Goal: Information Seeking & Learning: Learn about a topic

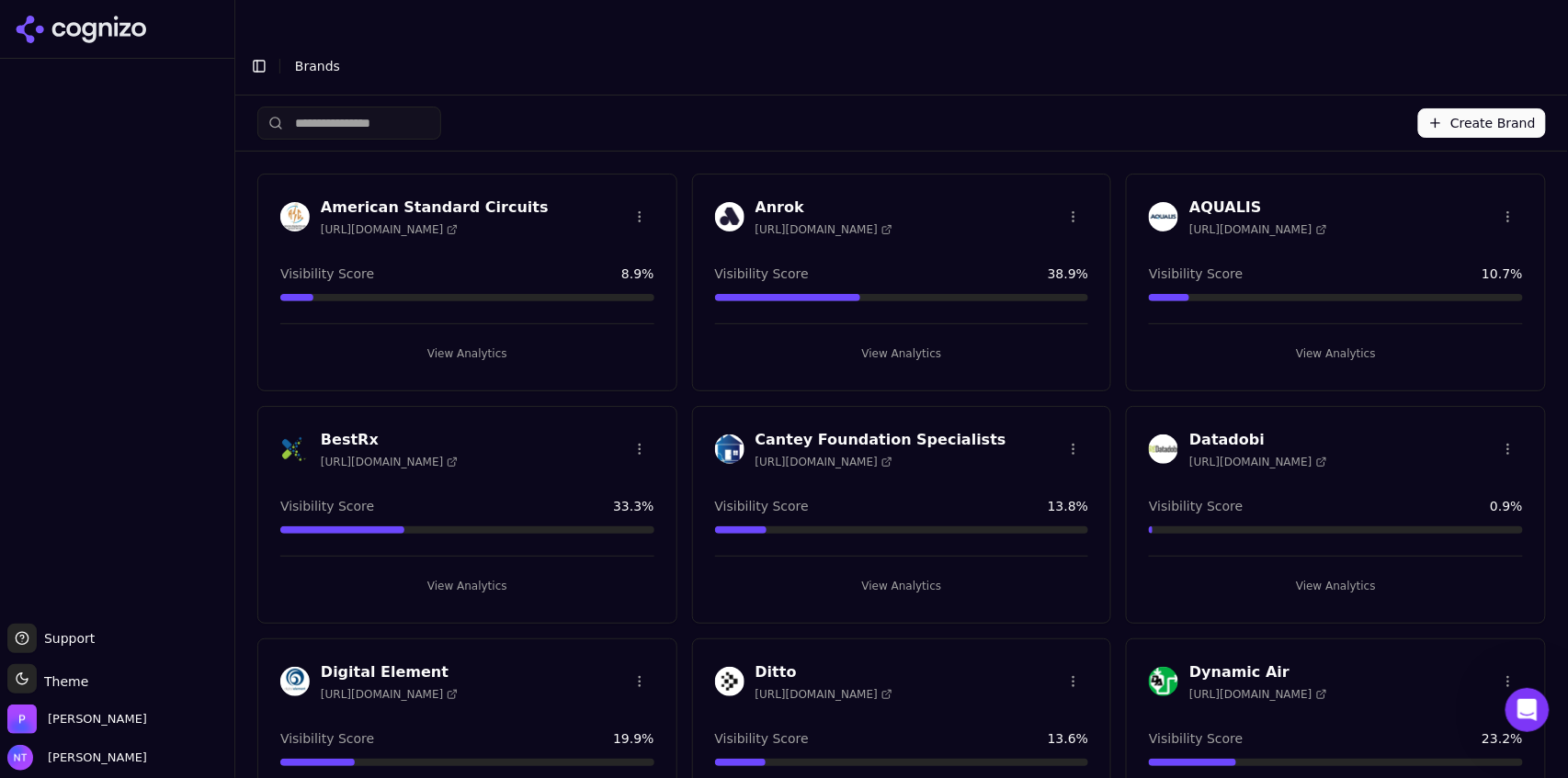
click at [1327, 572] on button "View Analytics" at bounding box center [1336, 586] width 374 height 29
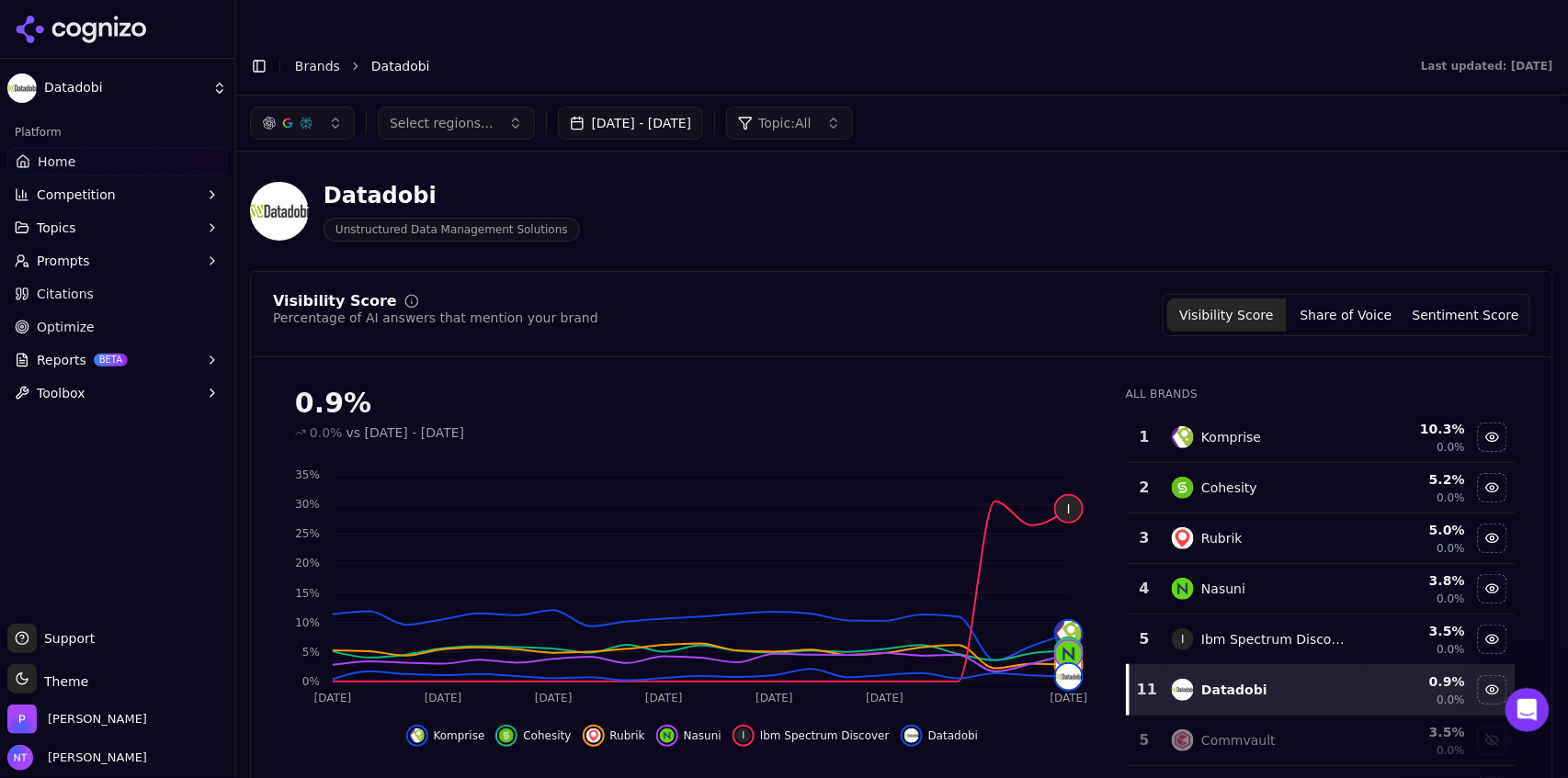
click at [704, 106] on button "[DATE] - [DATE]" at bounding box center [631, 123] width 146 height 33
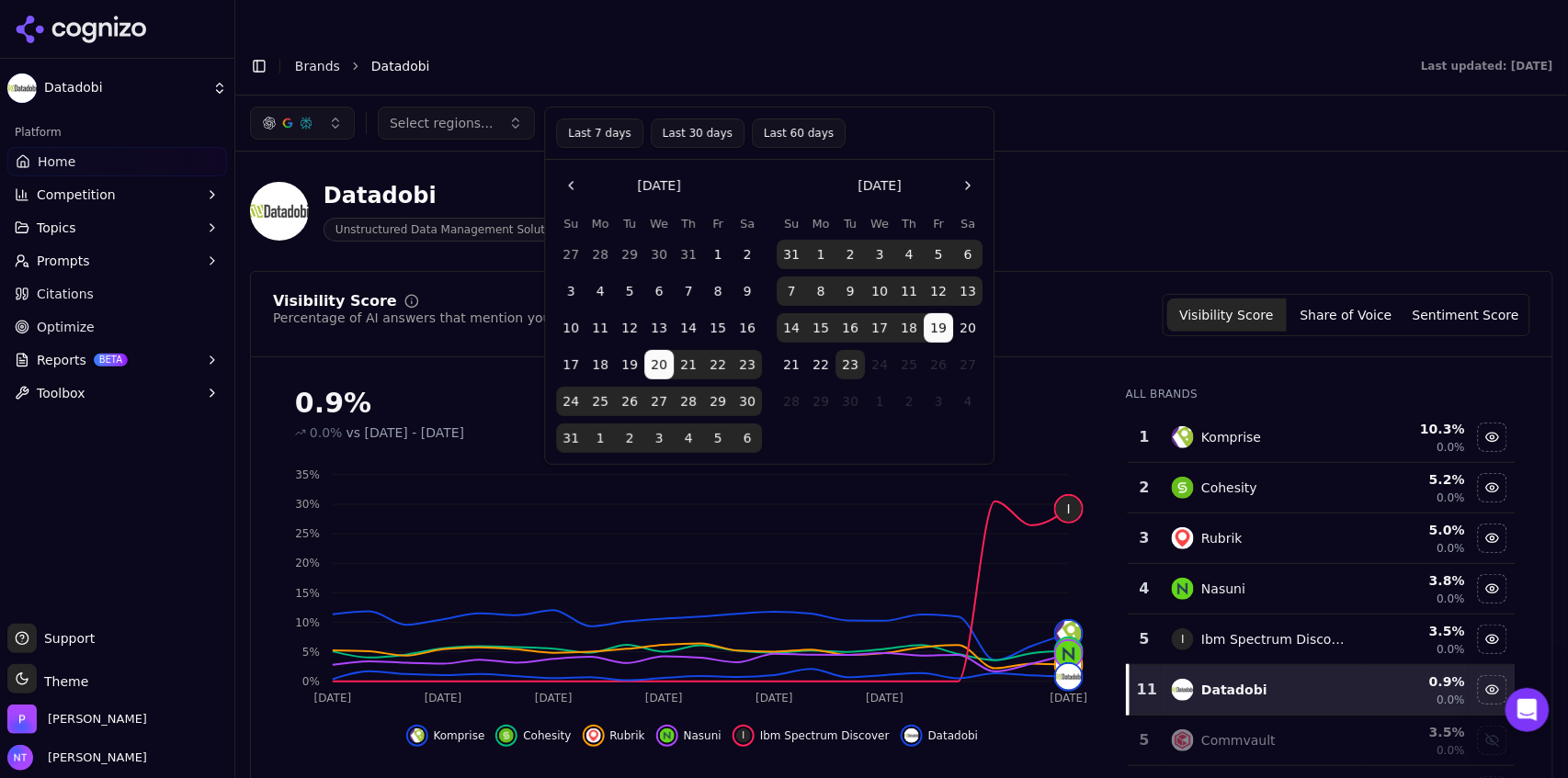
click at [818, 365] on button "22" at bounding box center [821, 365] width 29 height 29
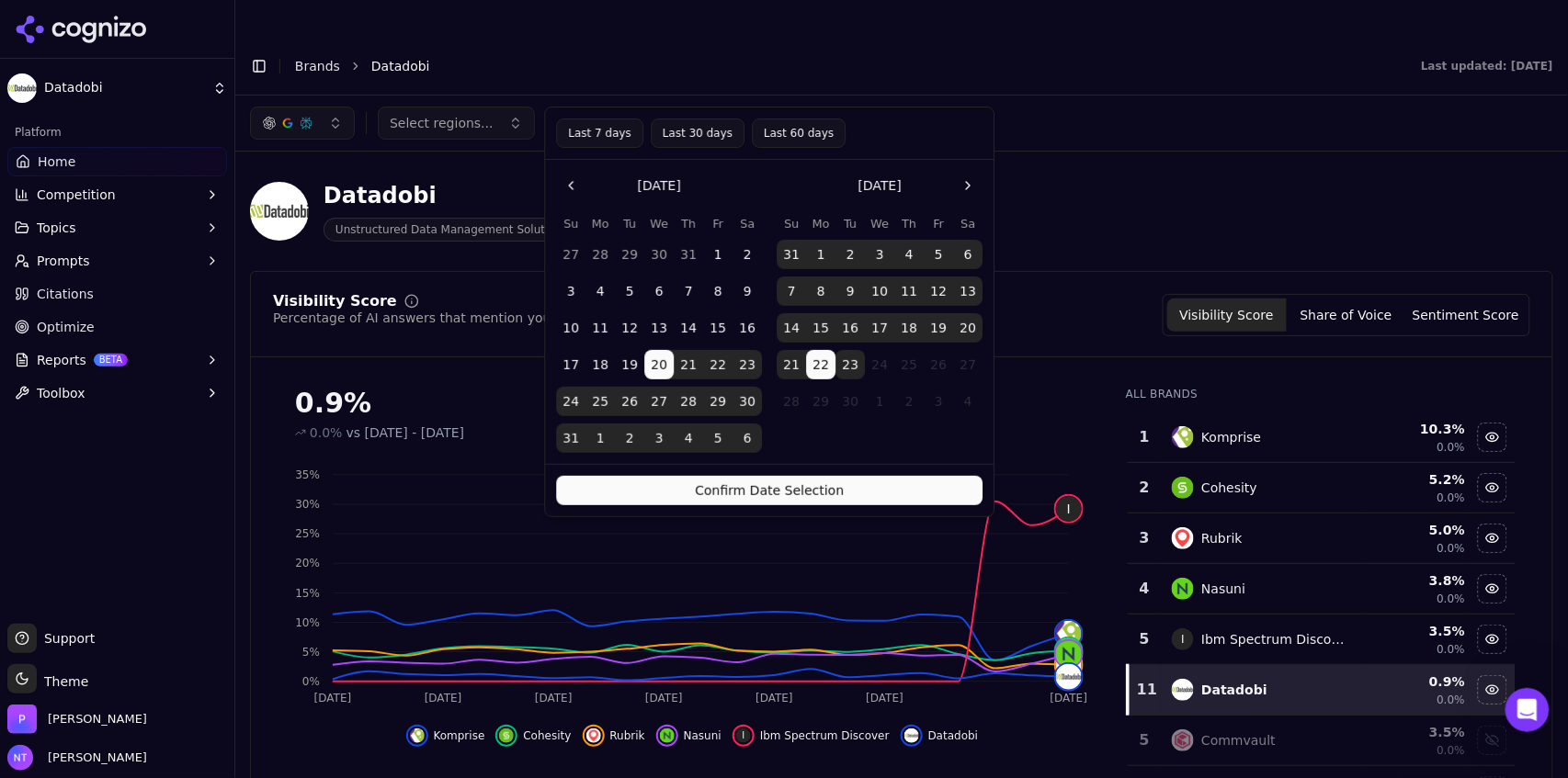
click at [803, 495] on button "Confirm Date Selection" at bounding box center [769, 491] width 427 height 29
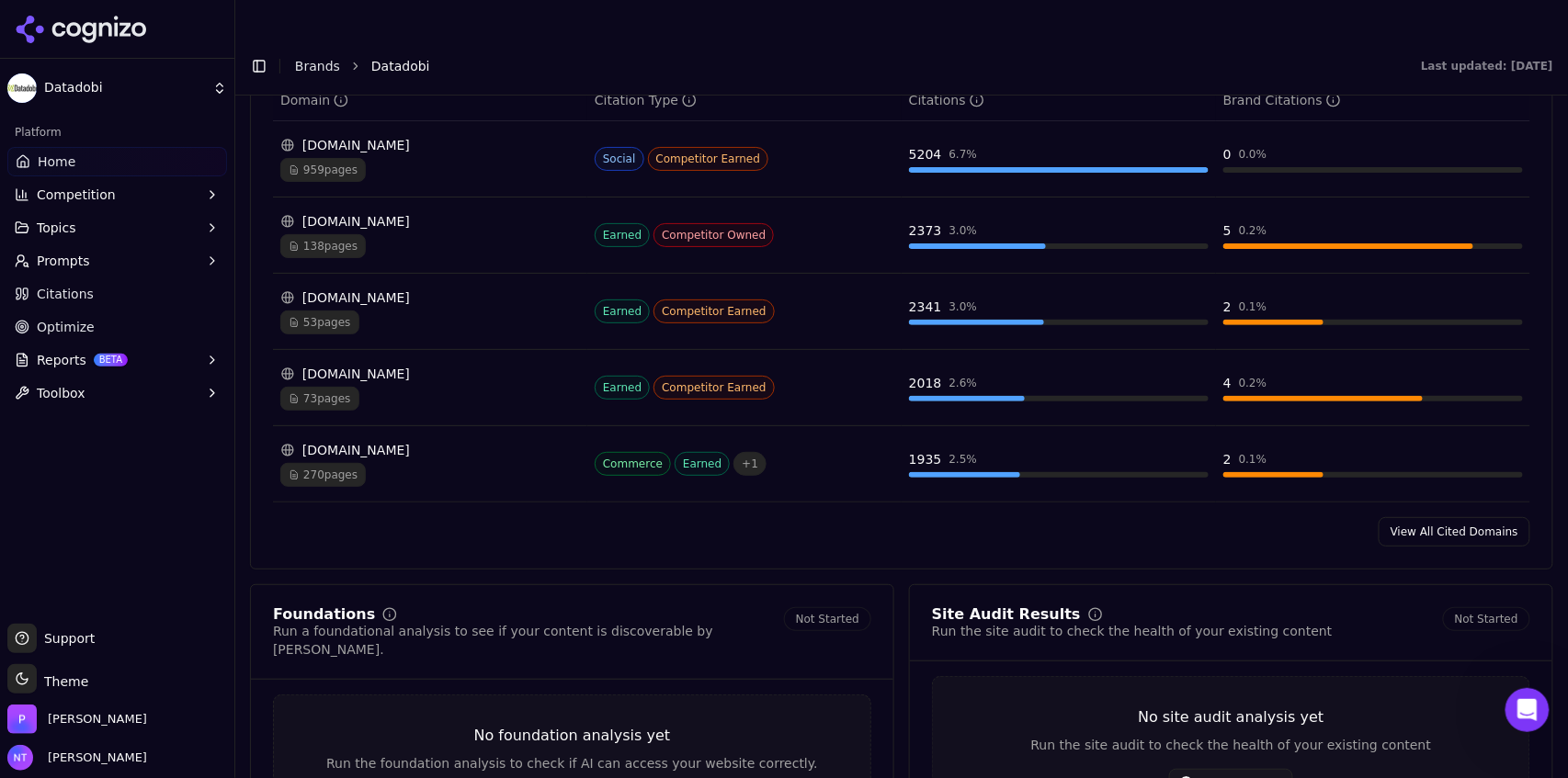
scroll to position [2000, 0]
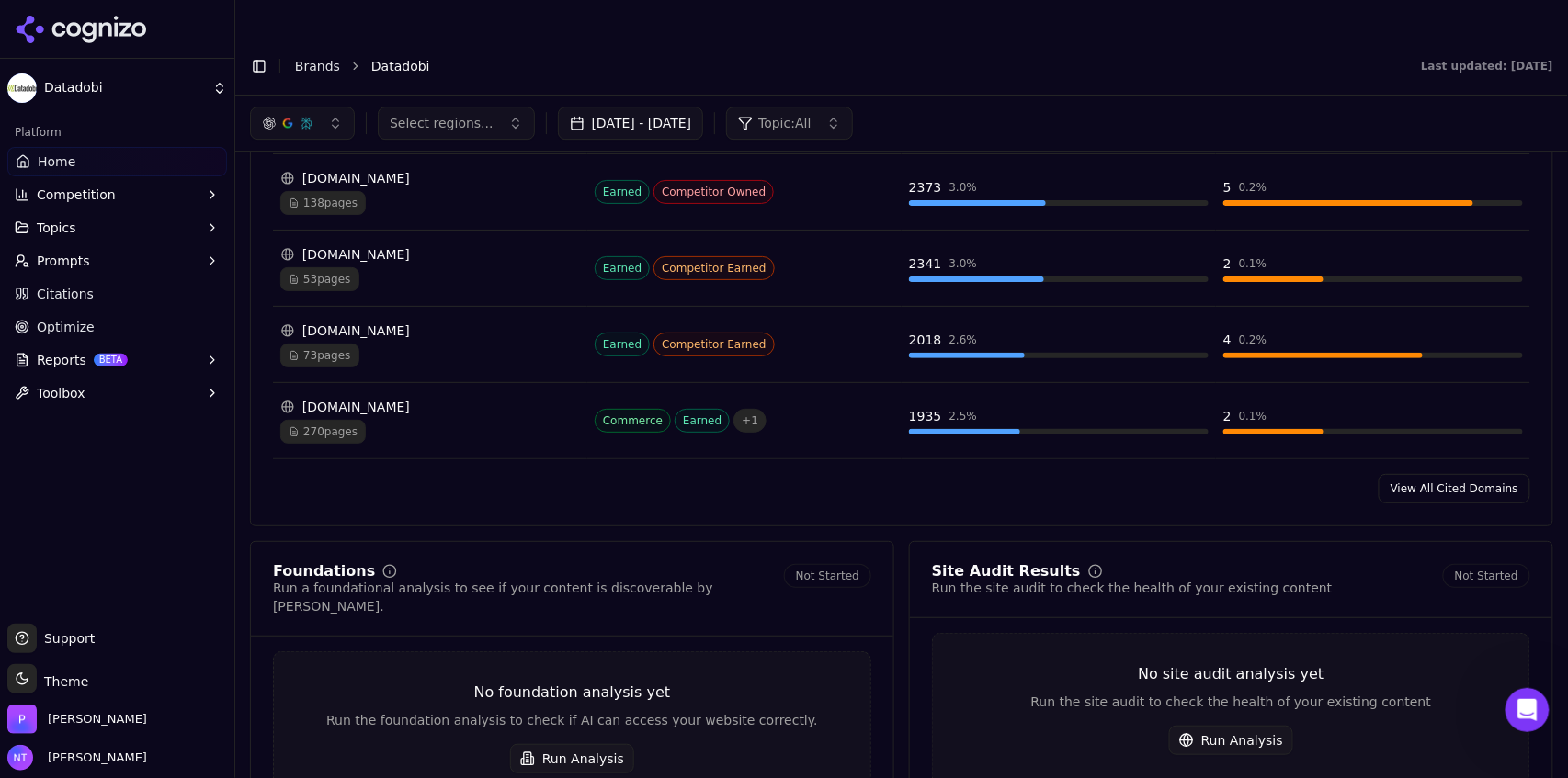
click at [1463, 474] on link "View All Cited Domains" at bounding box center [1454, 489] width 152 height 29
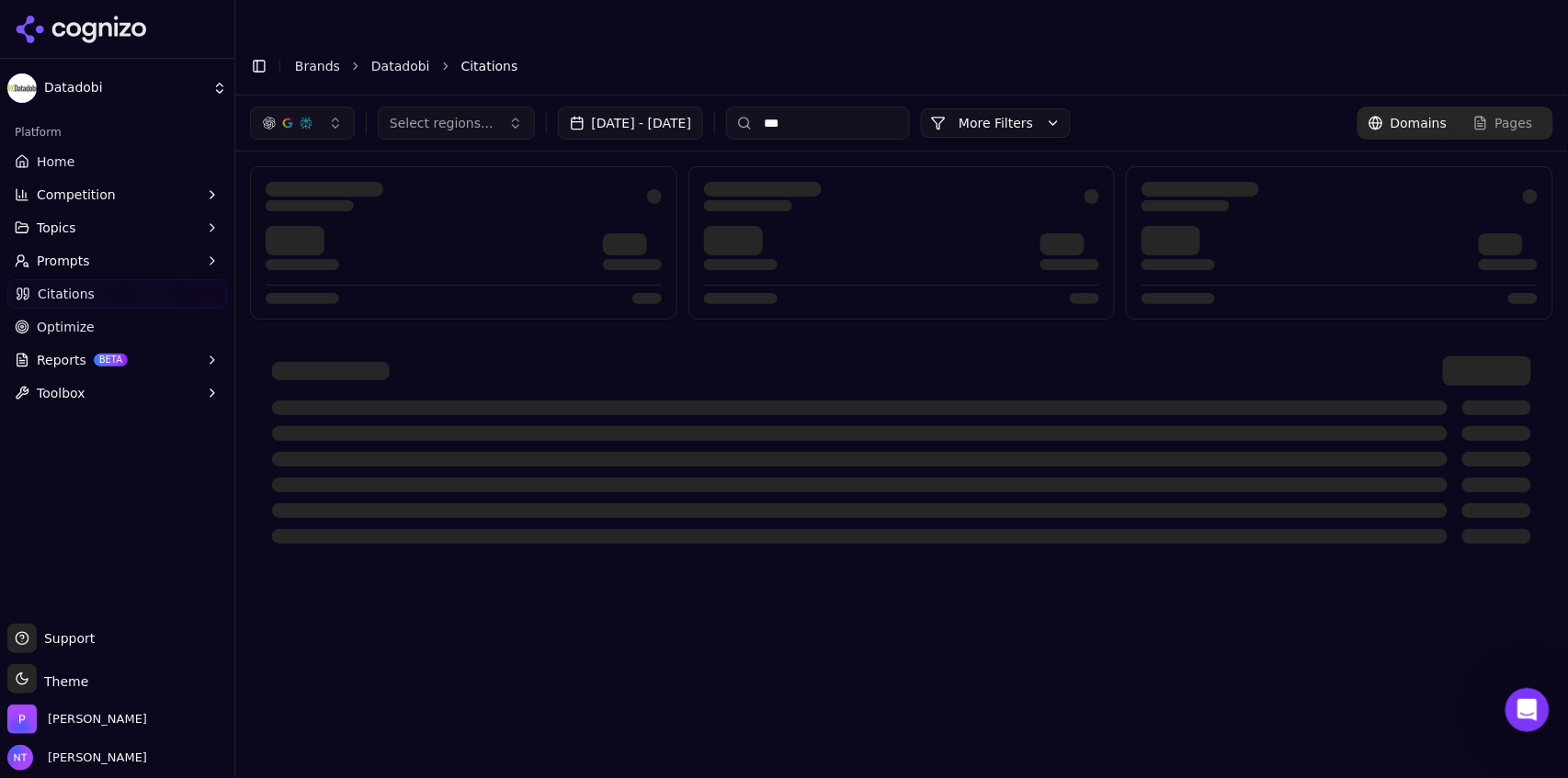
click at [856, 106] on input "***" at bounding box center [817, 123] width 184 height 33
type input "****"
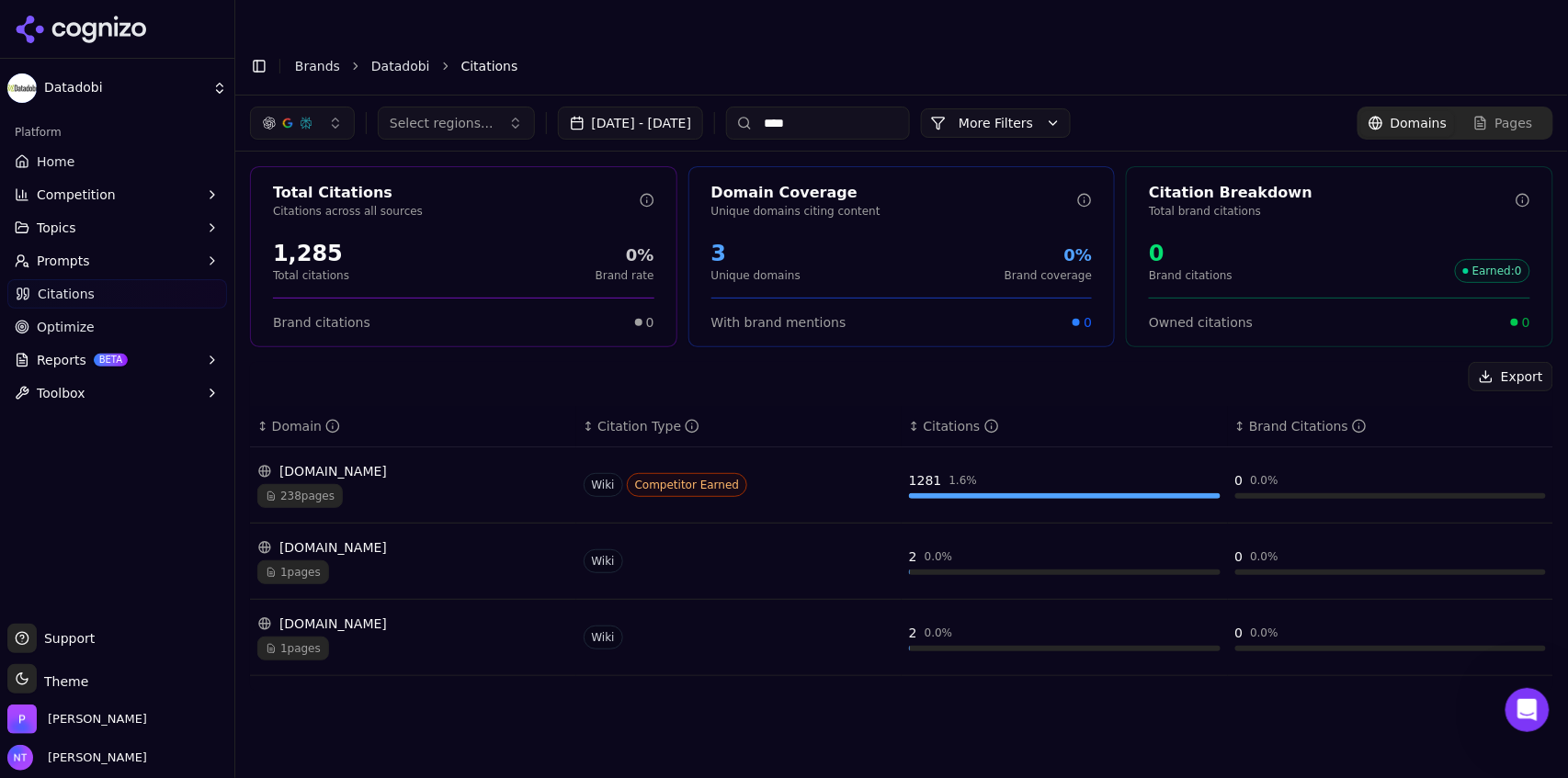
click at [846, 106] on input "****" at bounding box center [817, 123] width 184 height 33
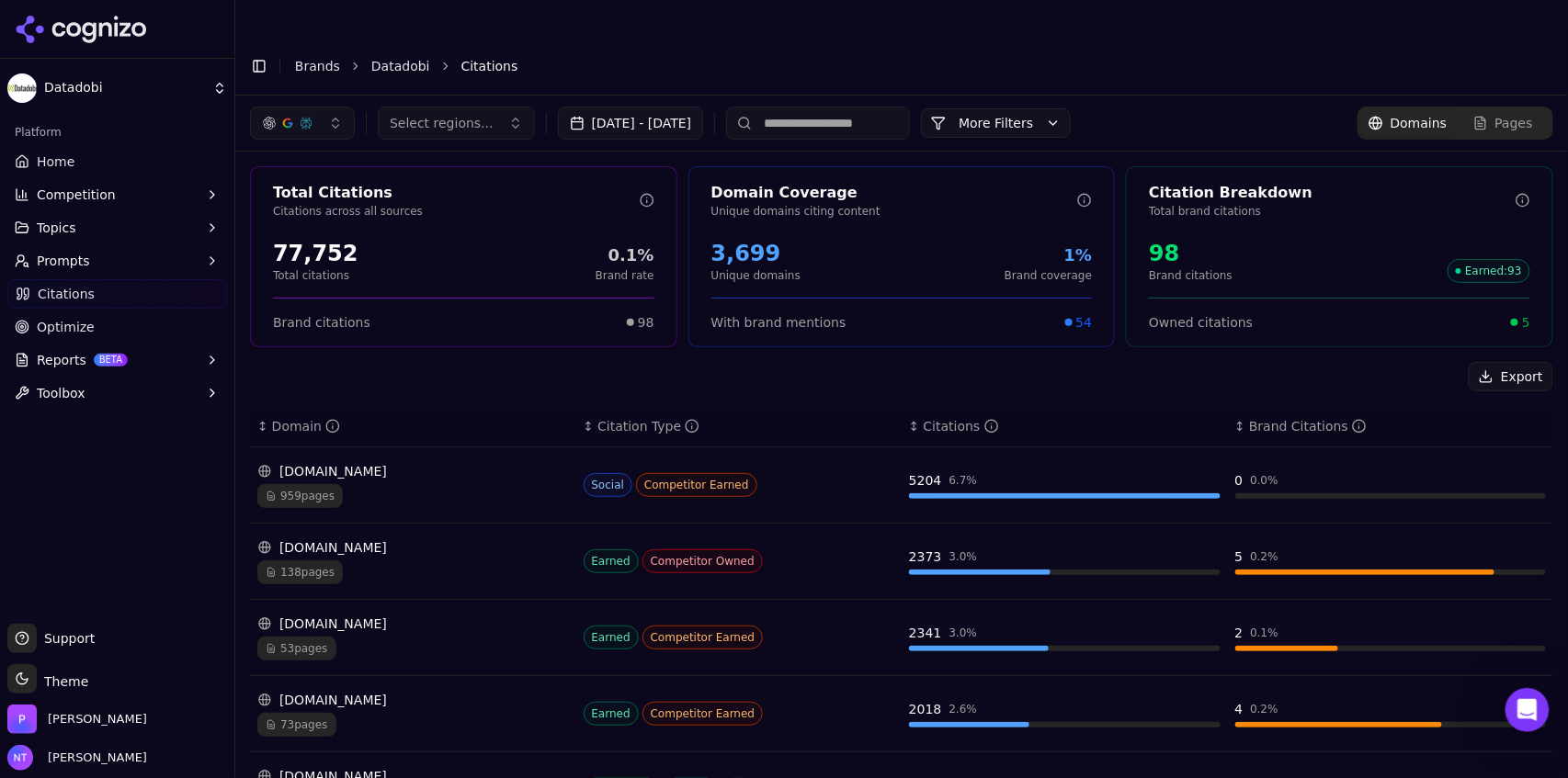
click at [688, 106] on button "[DATE] - [DATE]" at bounding box center [631, 123] width 146 height 33
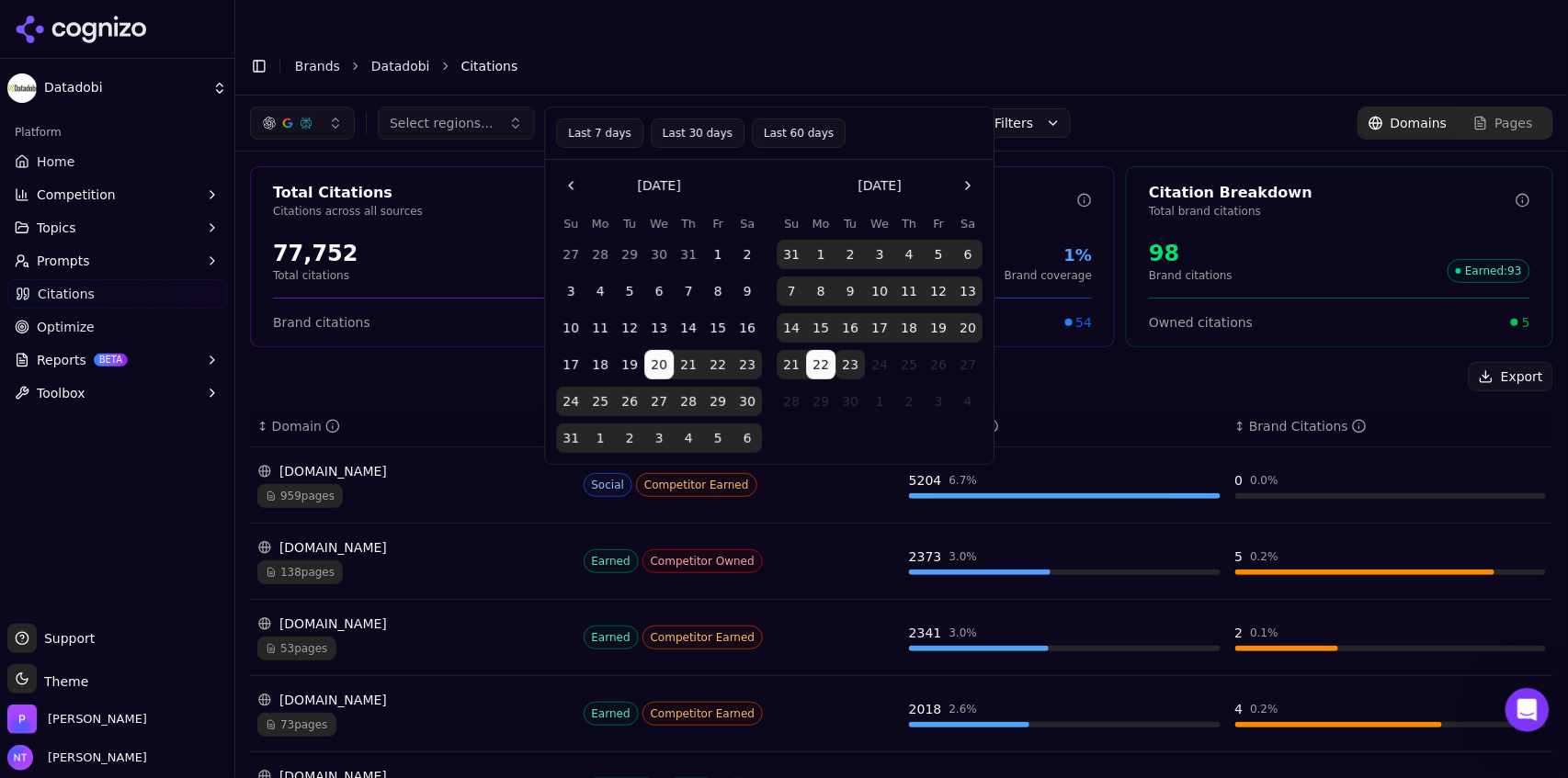
click at [796, 364] on button "21" at bounding box center [791, 365] width 29 height 29
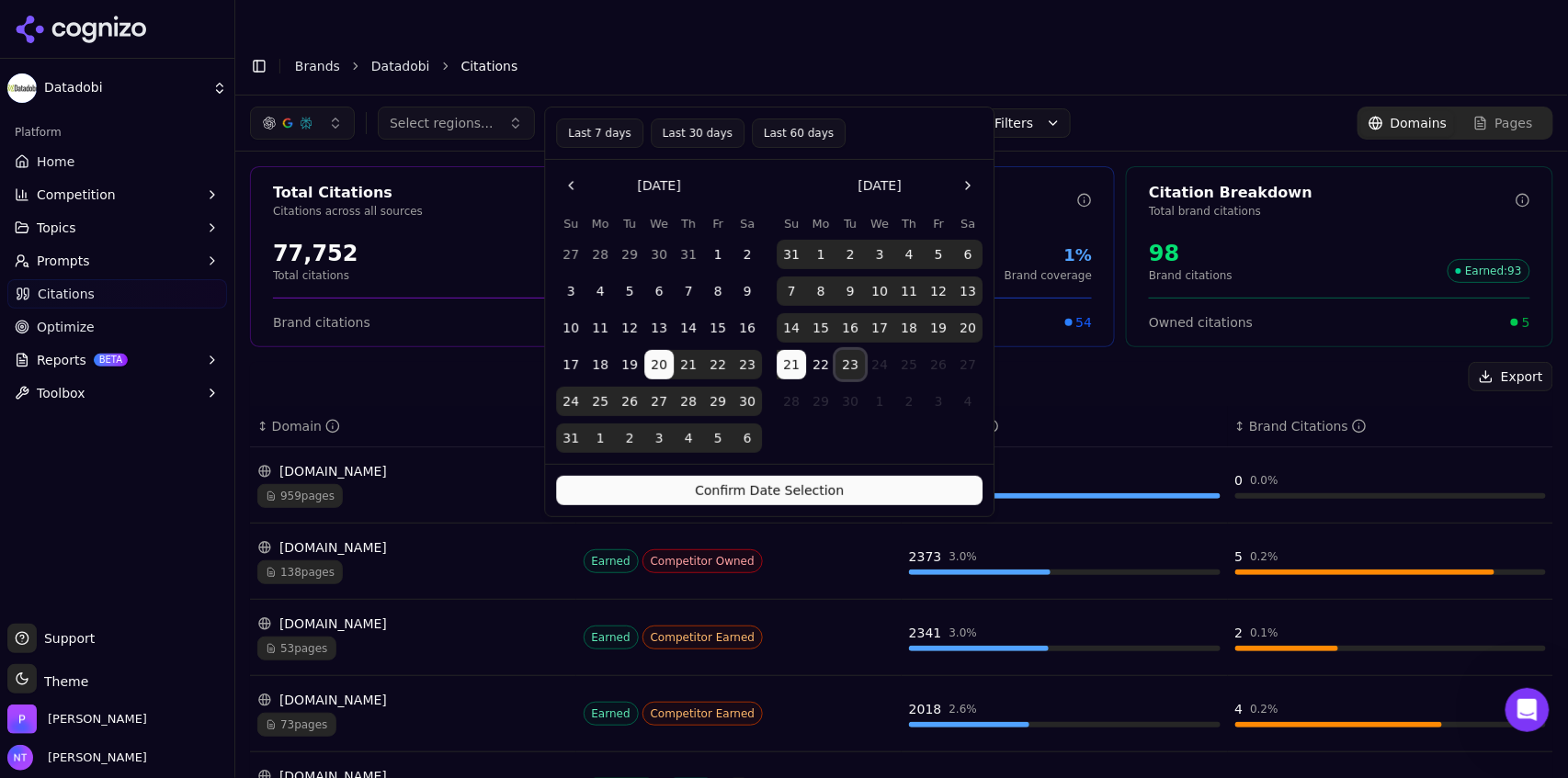
click at [849, 366] on button "23" at bounding box center [850, 365] width 29 height 29
click at [789, 361] on button "21" at bounding box center [791, 365] width 29 height 29
click at [796, 367] on button "21" at bounding box center [791, 365] width 29 height 29
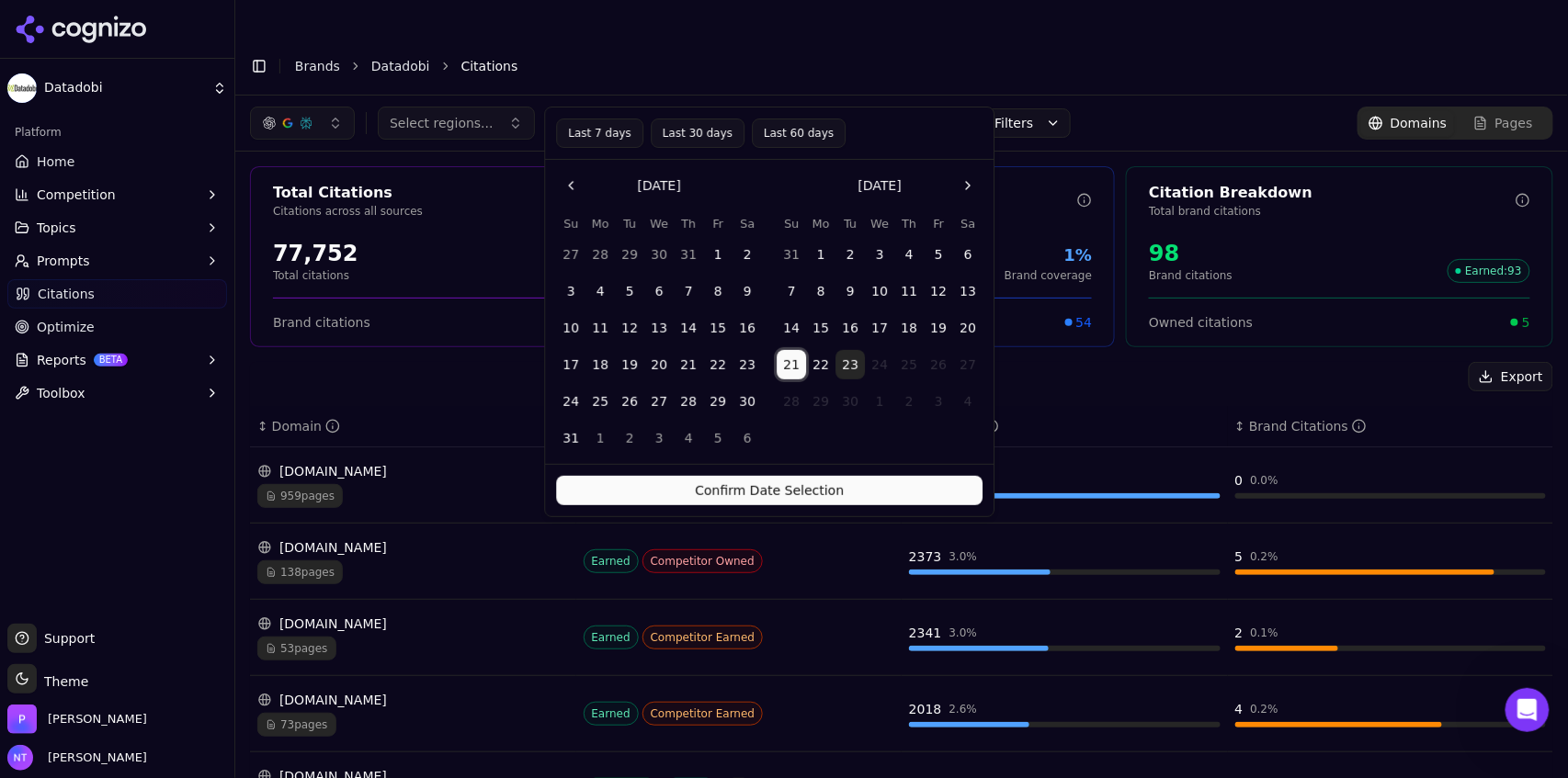
click at [796, 367] on button "21" at bounding box center [791, 365] width 29 height 29
click at [798, 365] on button "21" at bounding box center [791, 365] width 29 height 29
click at [848, 366] on button "23" at bounding box center [850, 365] width 29 height 29
click at [840, 495] on button "Confirm Date Selection" at bounding box center [769, 491] width 427 height 29
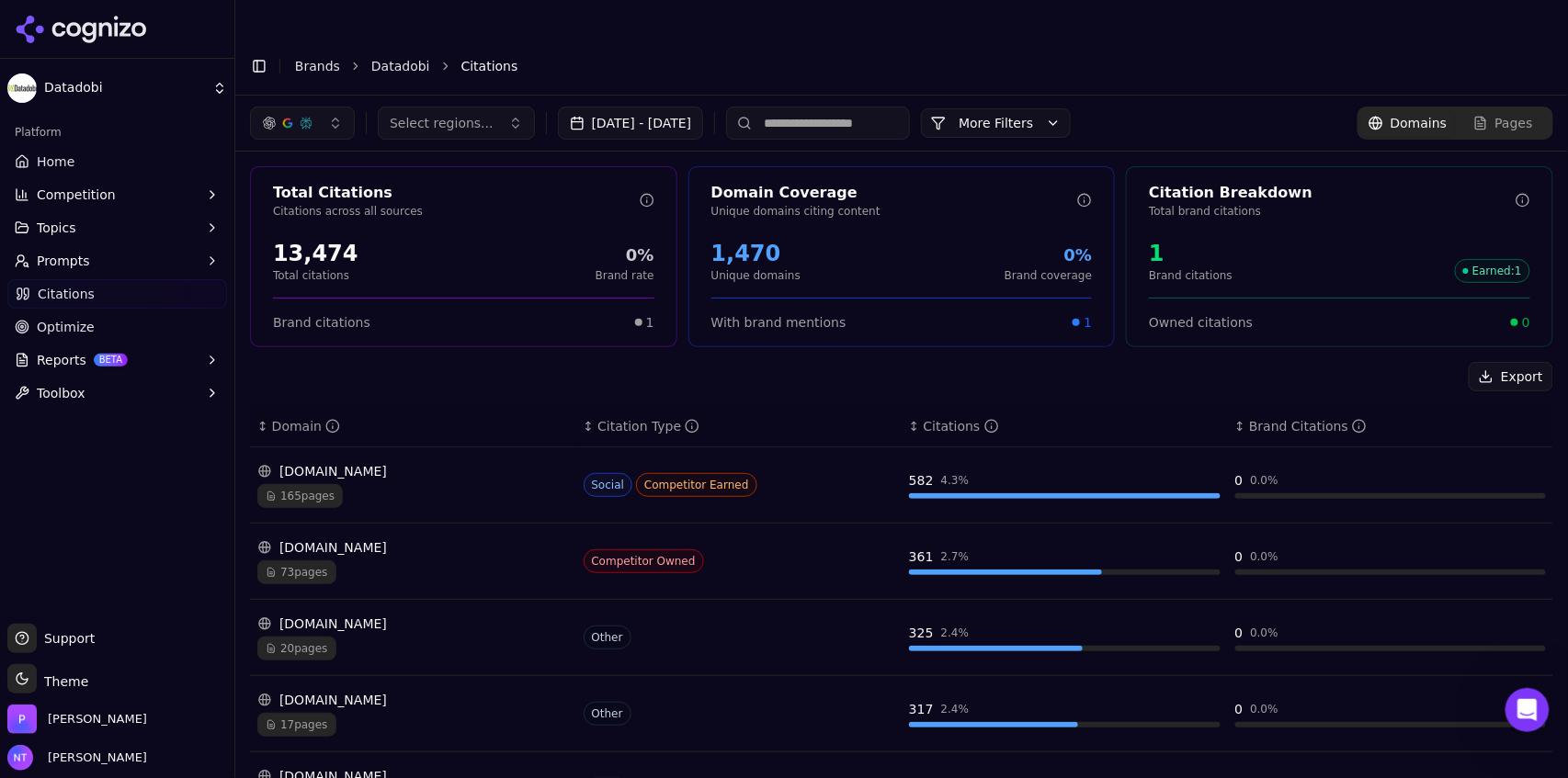
click at [871, 106] on input at bounding box center [817, 123] width 184 height 33
type input "****"
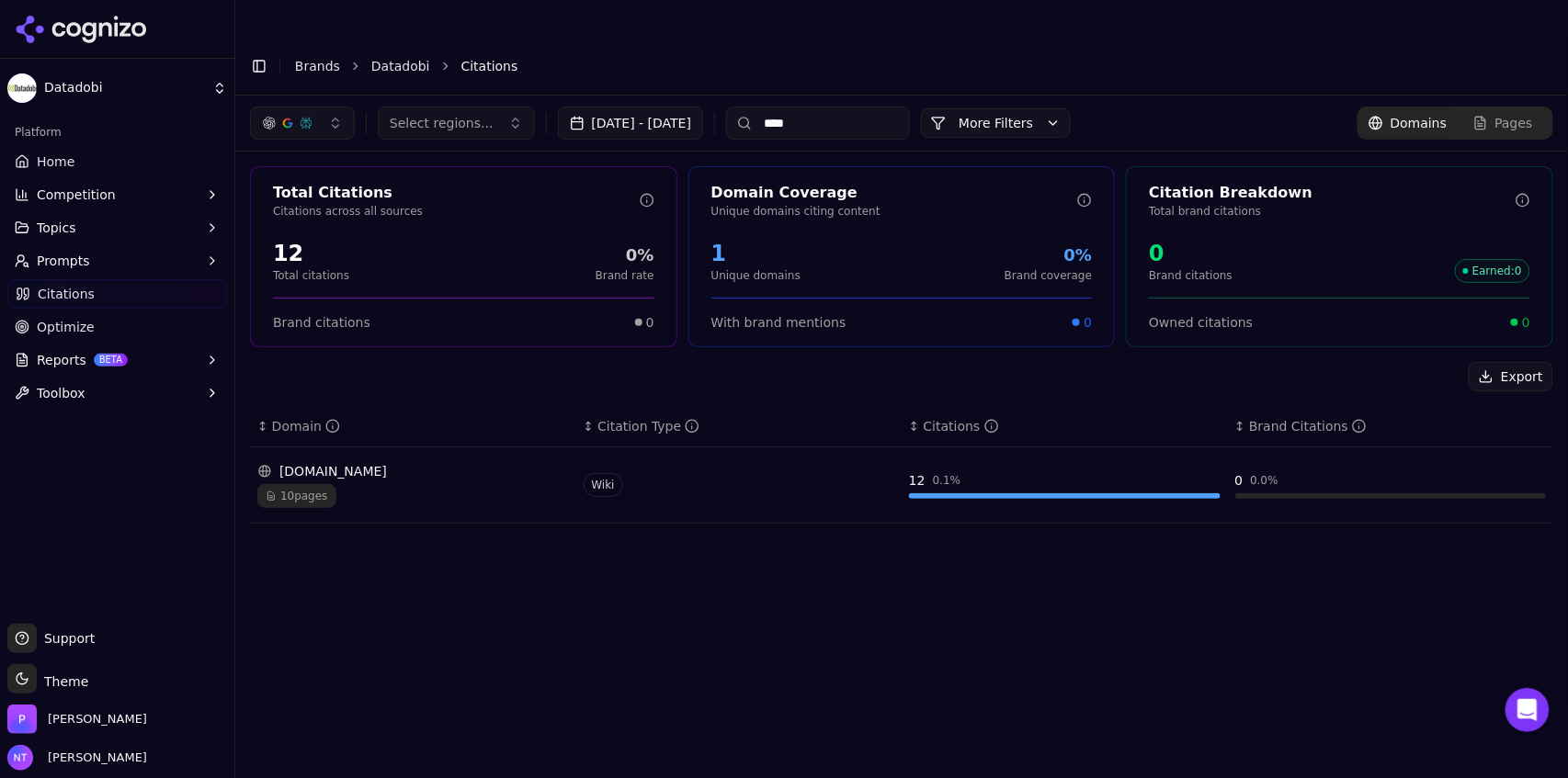
click at [871, 106] on input "****" at bounding box center [817, 123] width 184 height 33
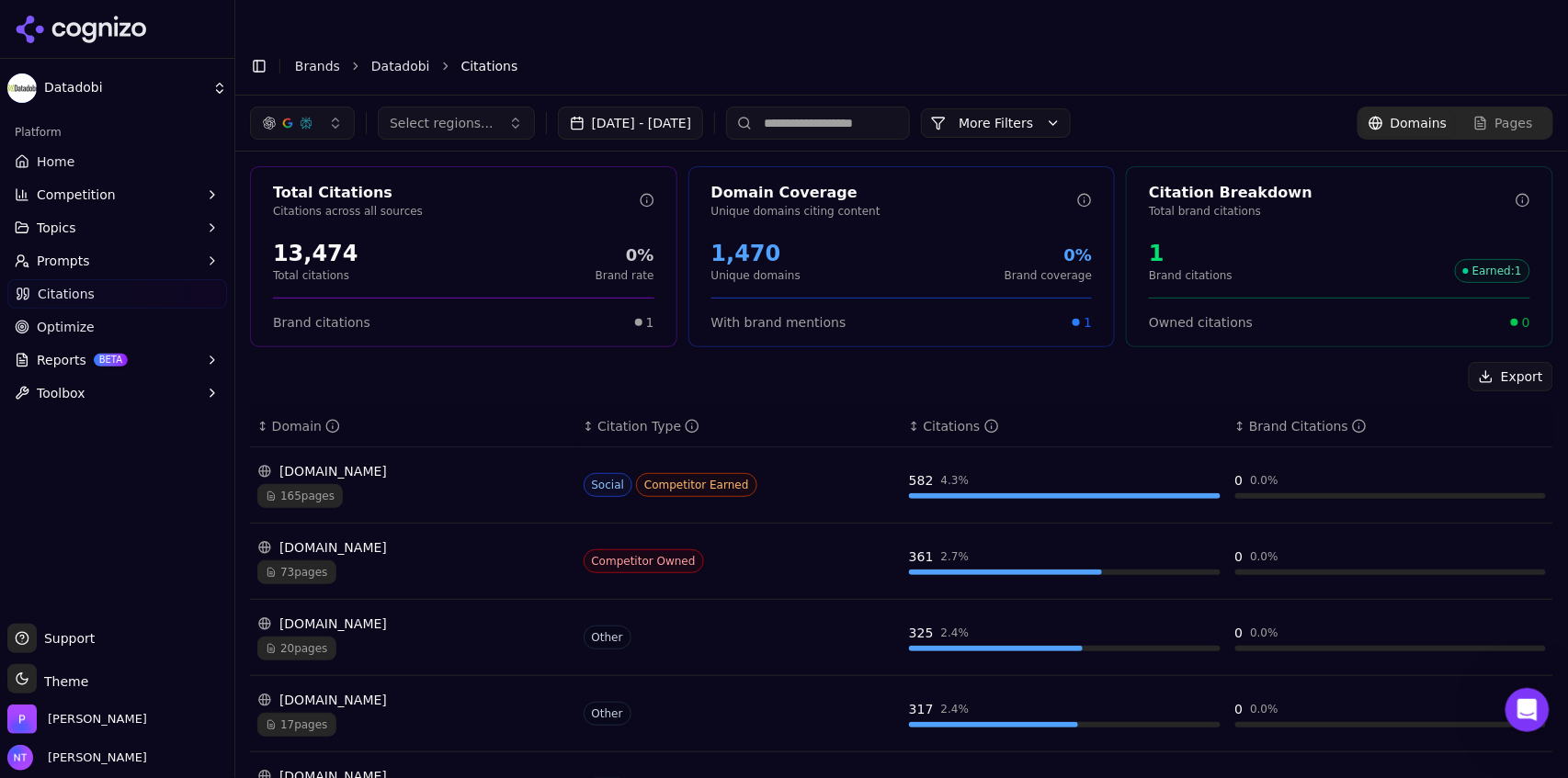
click at [849, 106] on input at bounding box center [817, 123] width 184 height 33
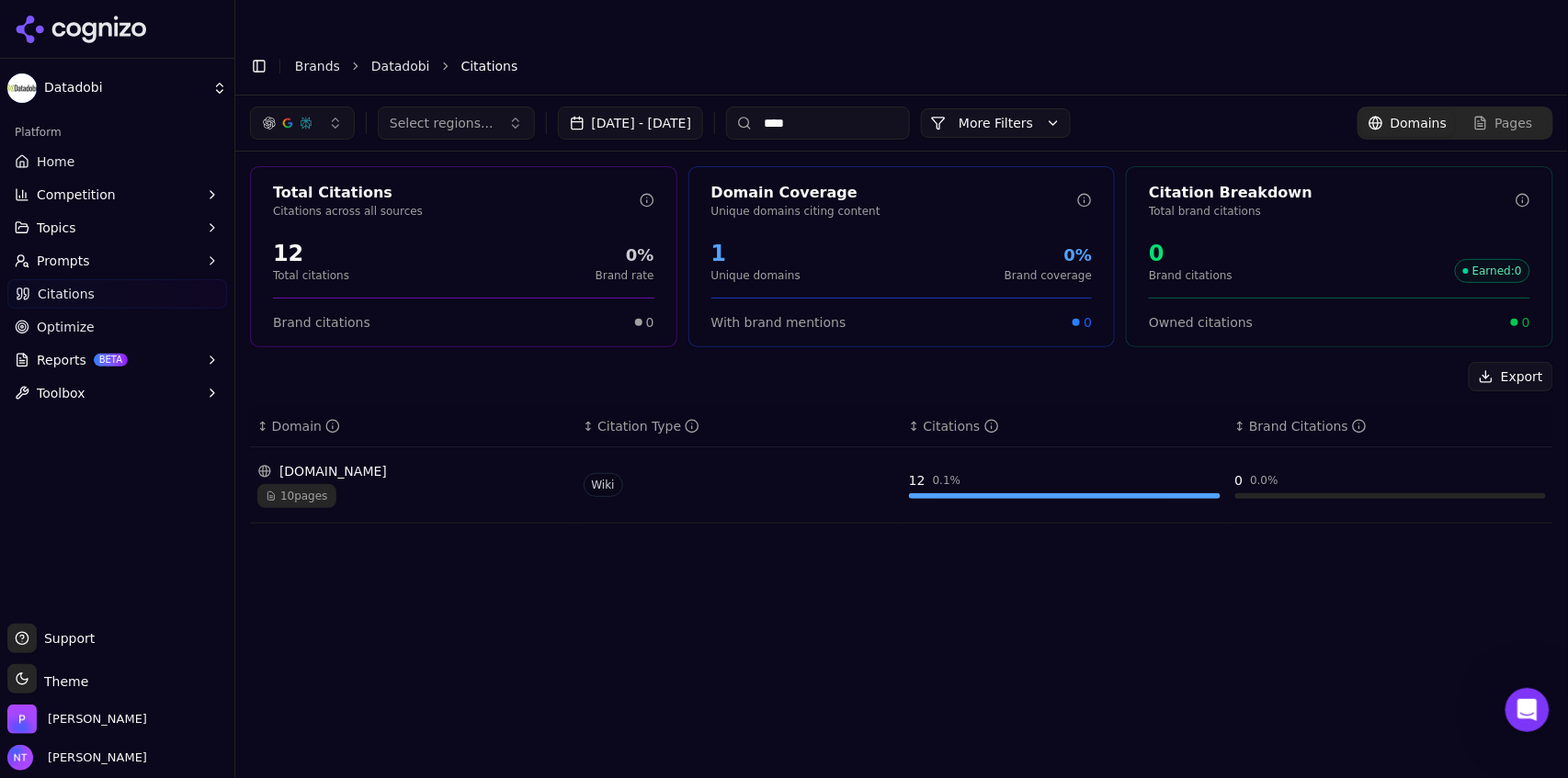
type input "****"
click at [670, 106] on button "[DATE] - [DATE]" at bounding box center [631, 123] width 146 height 33
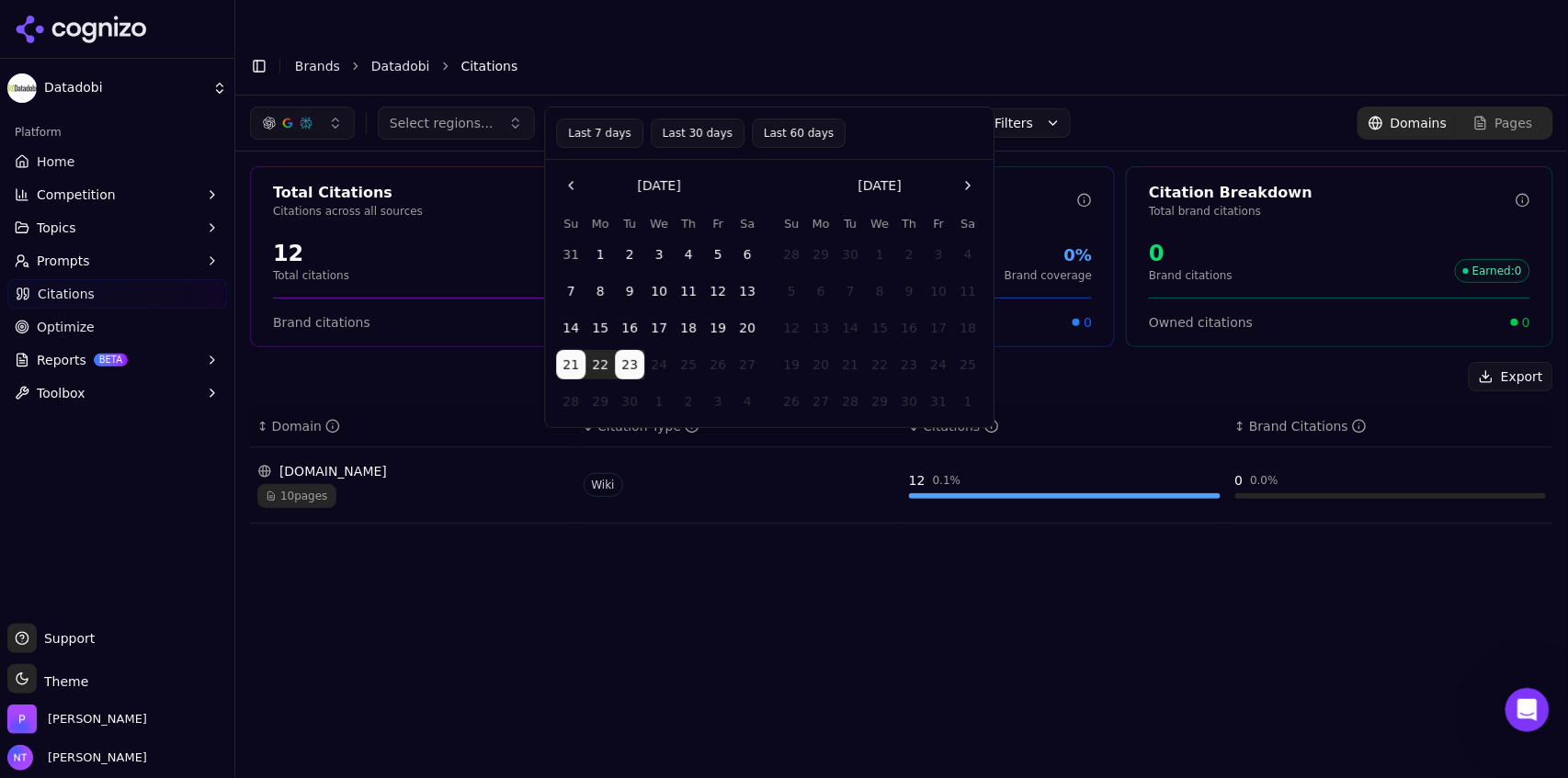
click at [611, 130] on button "Last 7 days" at bounding box center [600, 133] width 88 height 29
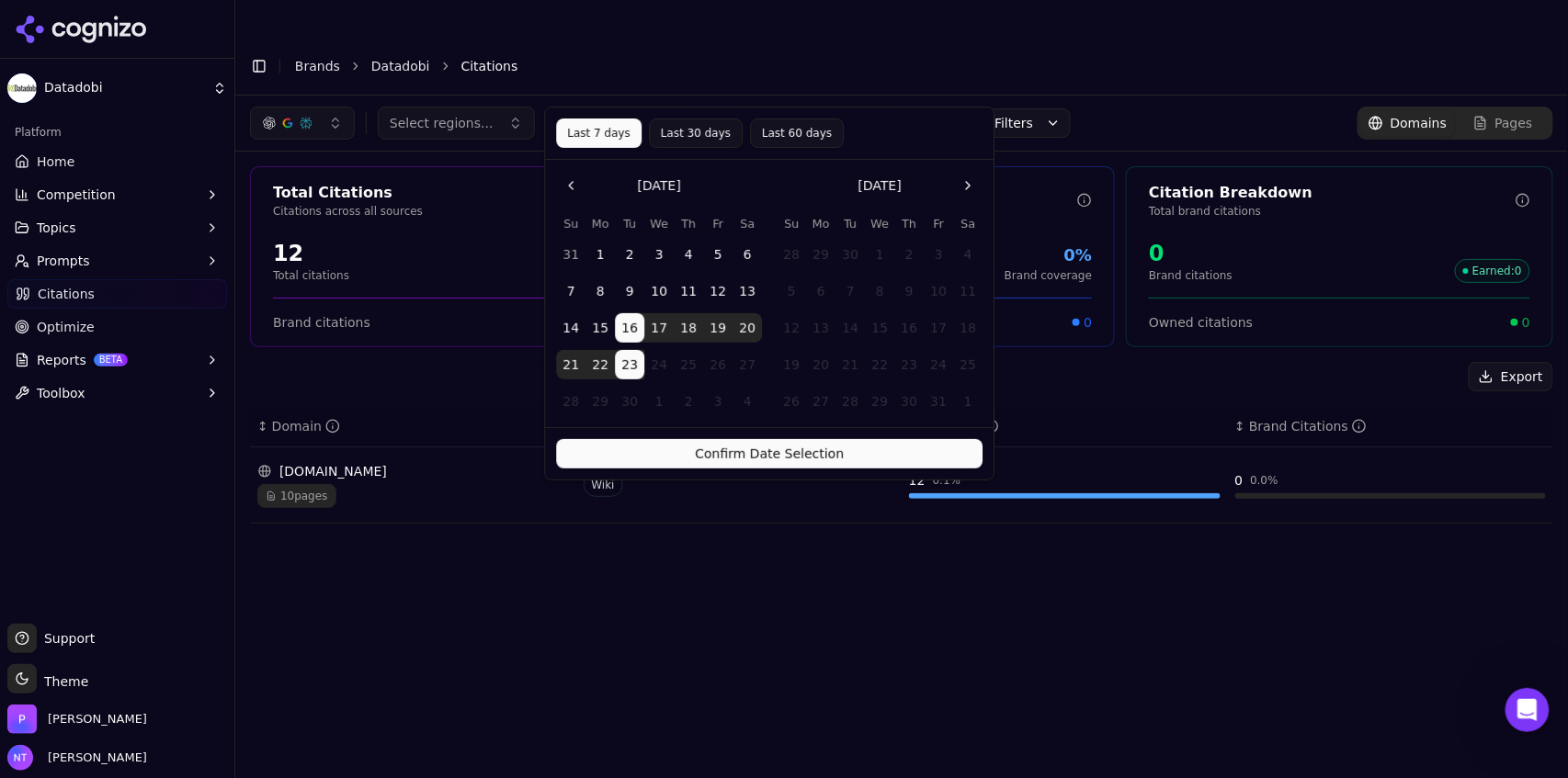
click at [673, 130] on button "Last 30 days" at bounding box center [695, 133] width 93 height 29
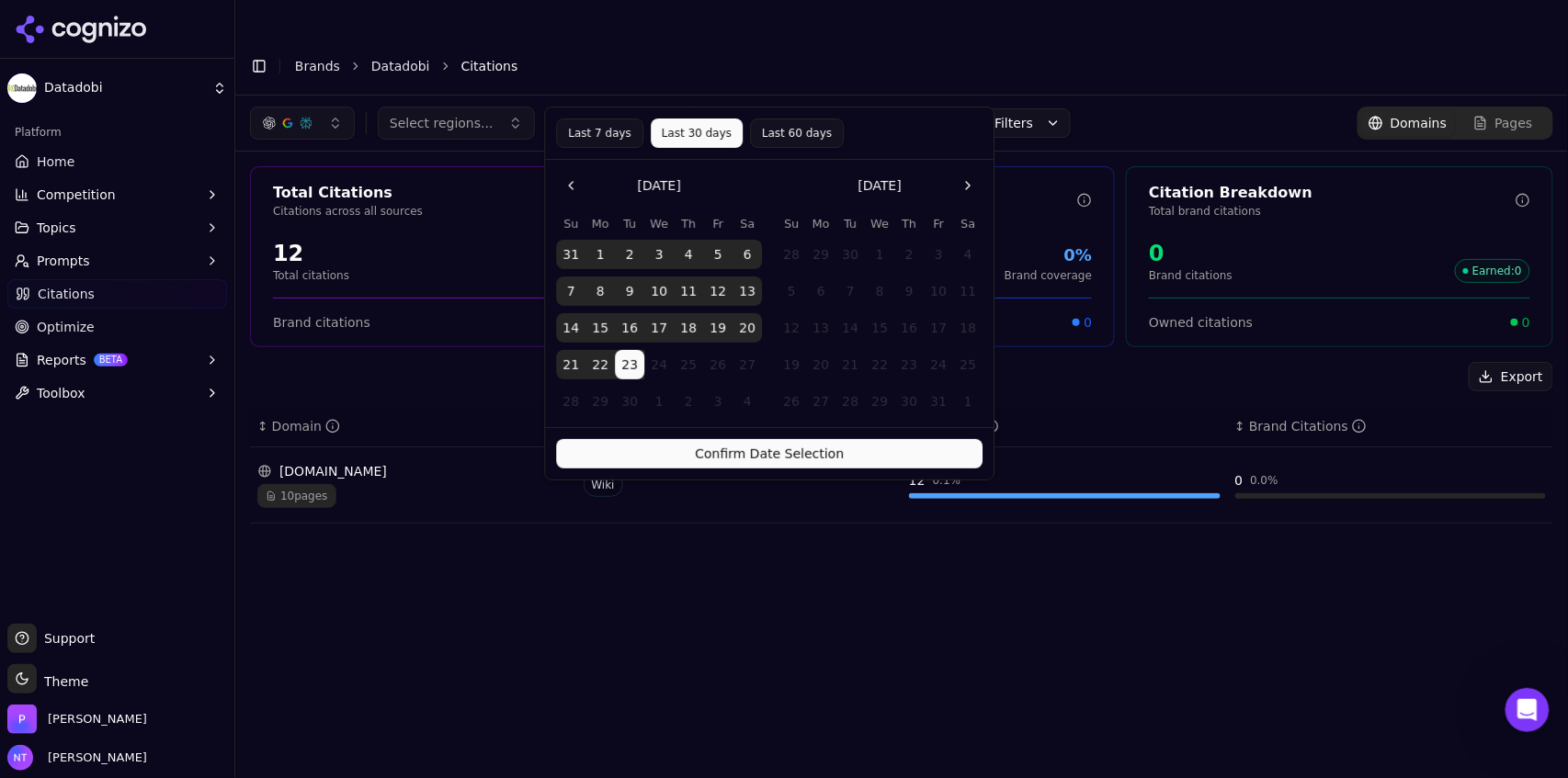
click at [769, 132] on button "Last 60 days" at bounding box center [797, 133] width 93 height 29
click at [733, 463] on button "Confirm Date Selection" at bounding box center [769, 454] width 427 height 29
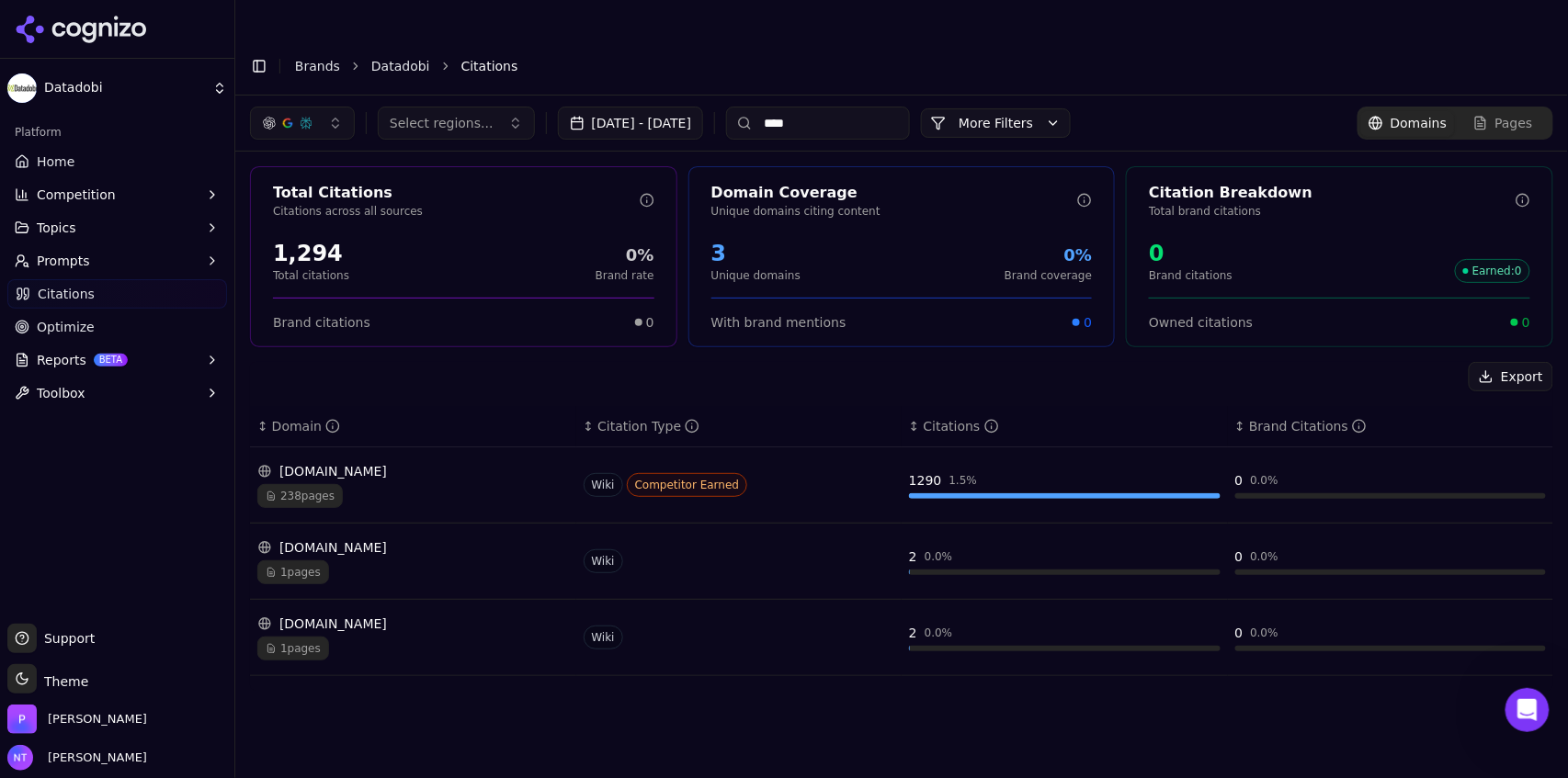
click at [323, 58] on link "Brands" at bounding box center [317, 65] width 45 height 15
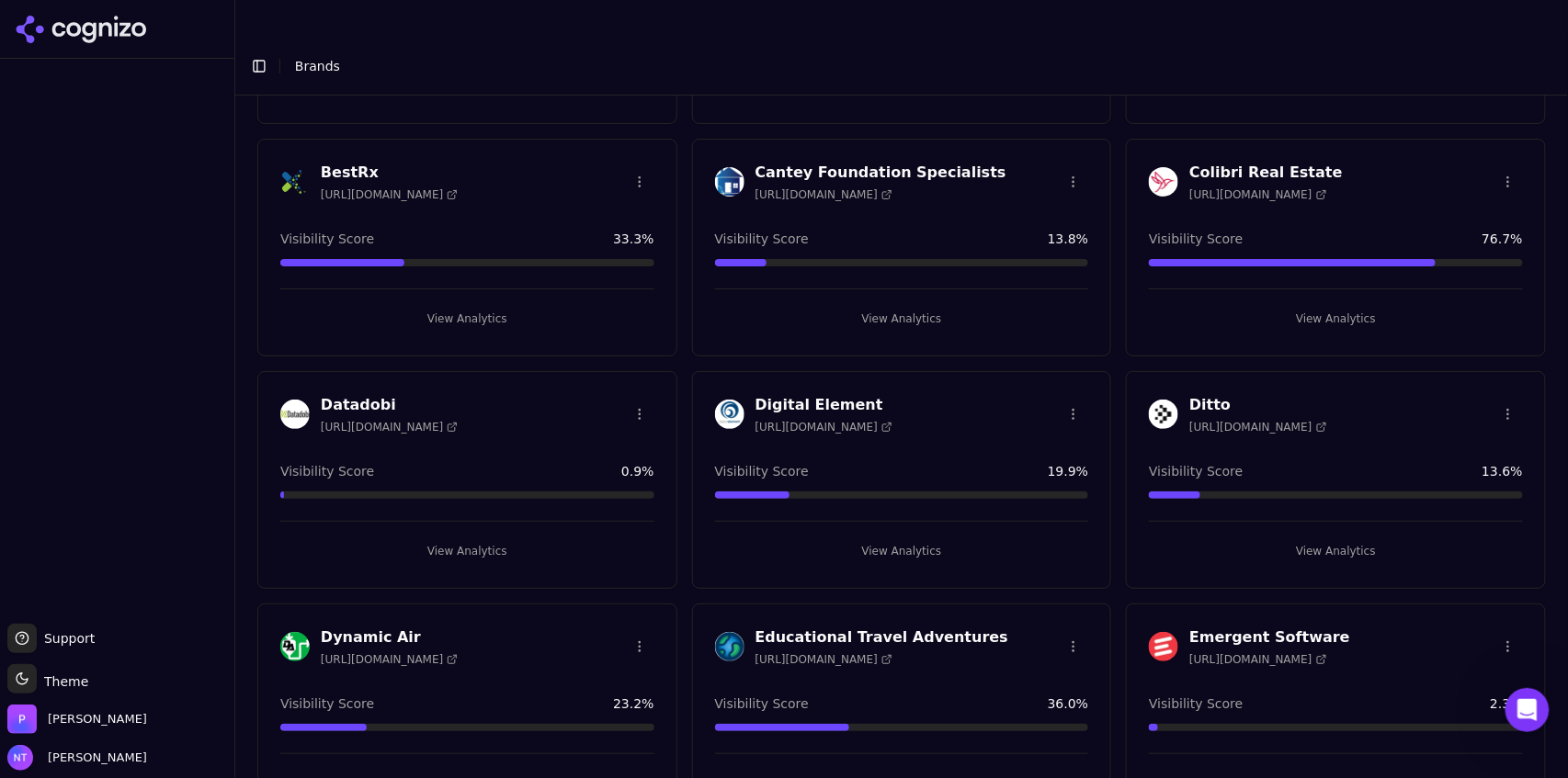
scroll to position [331, 0]
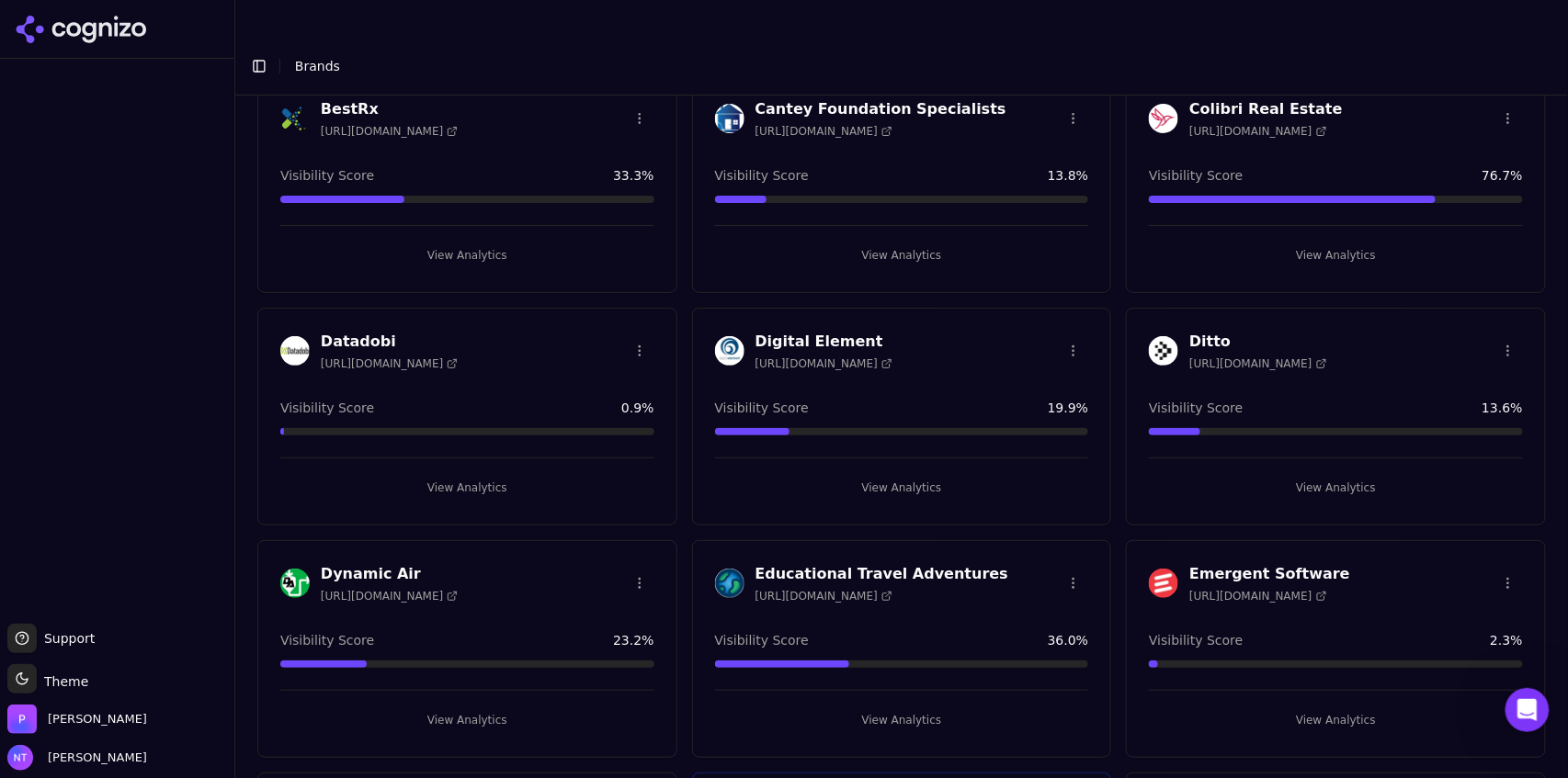
click at [889, 473] on button "View Analytics" at bounding box center [902, 488] width 374 height 29
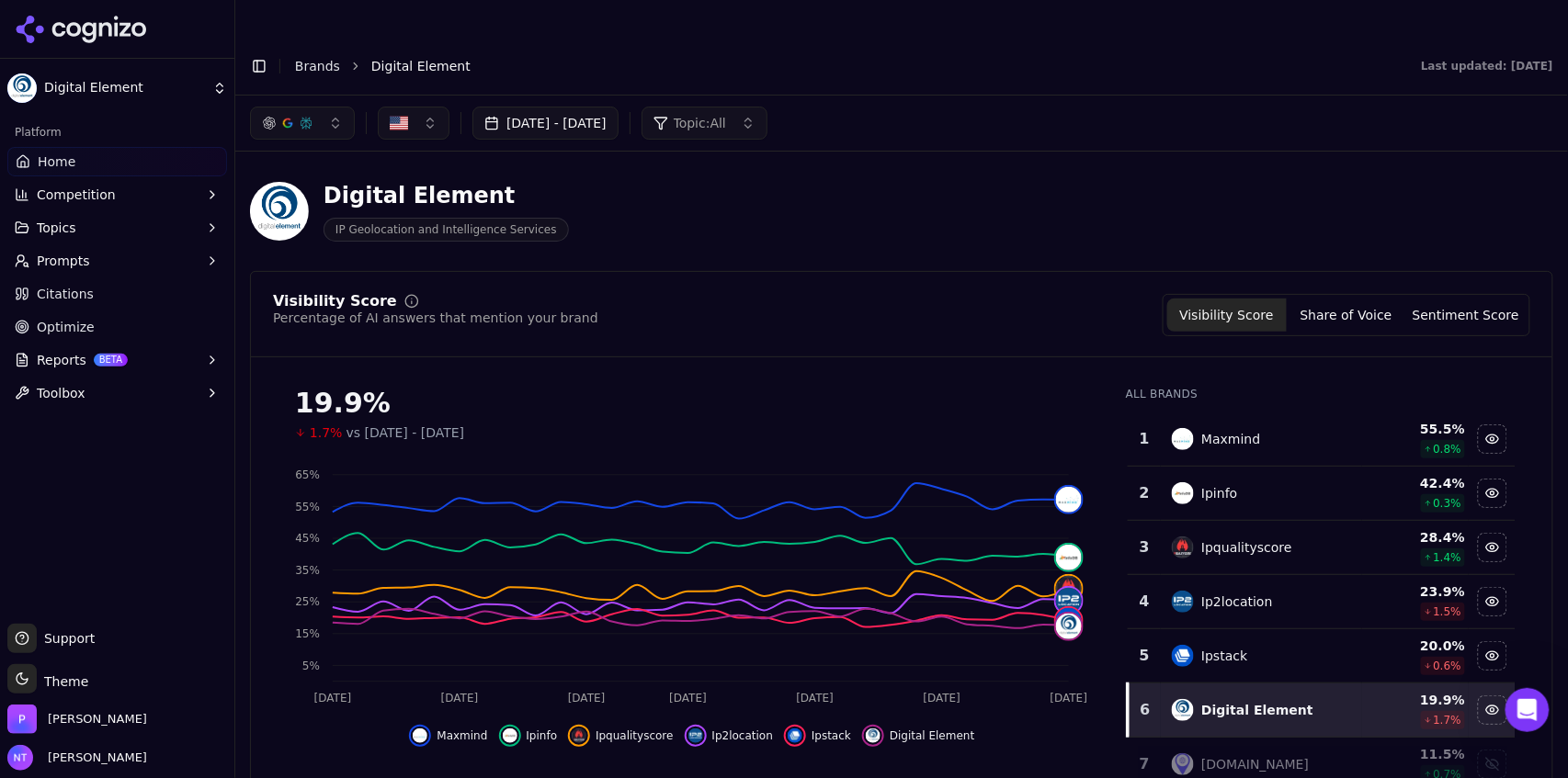
click at [325, 106] on button "button" at bounding box center [303, 123] width 105 height 33
click at [293, 196] on span "Google AI Overviews" at bounding box center [302, 198] width 116 height 37
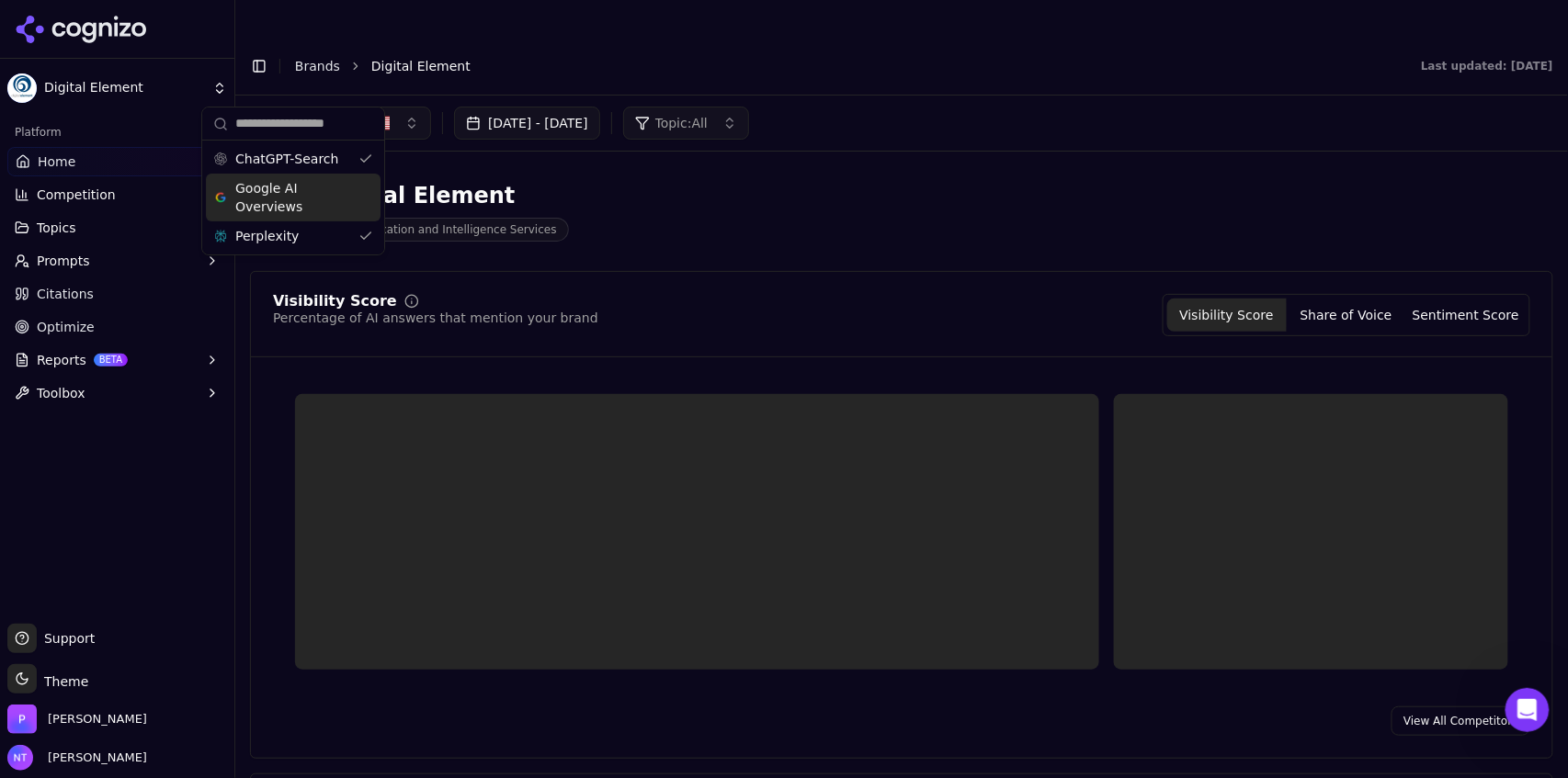
click at [288, 230] on span "Perplexity" at bounding box center [267, 236] width 63 height 19
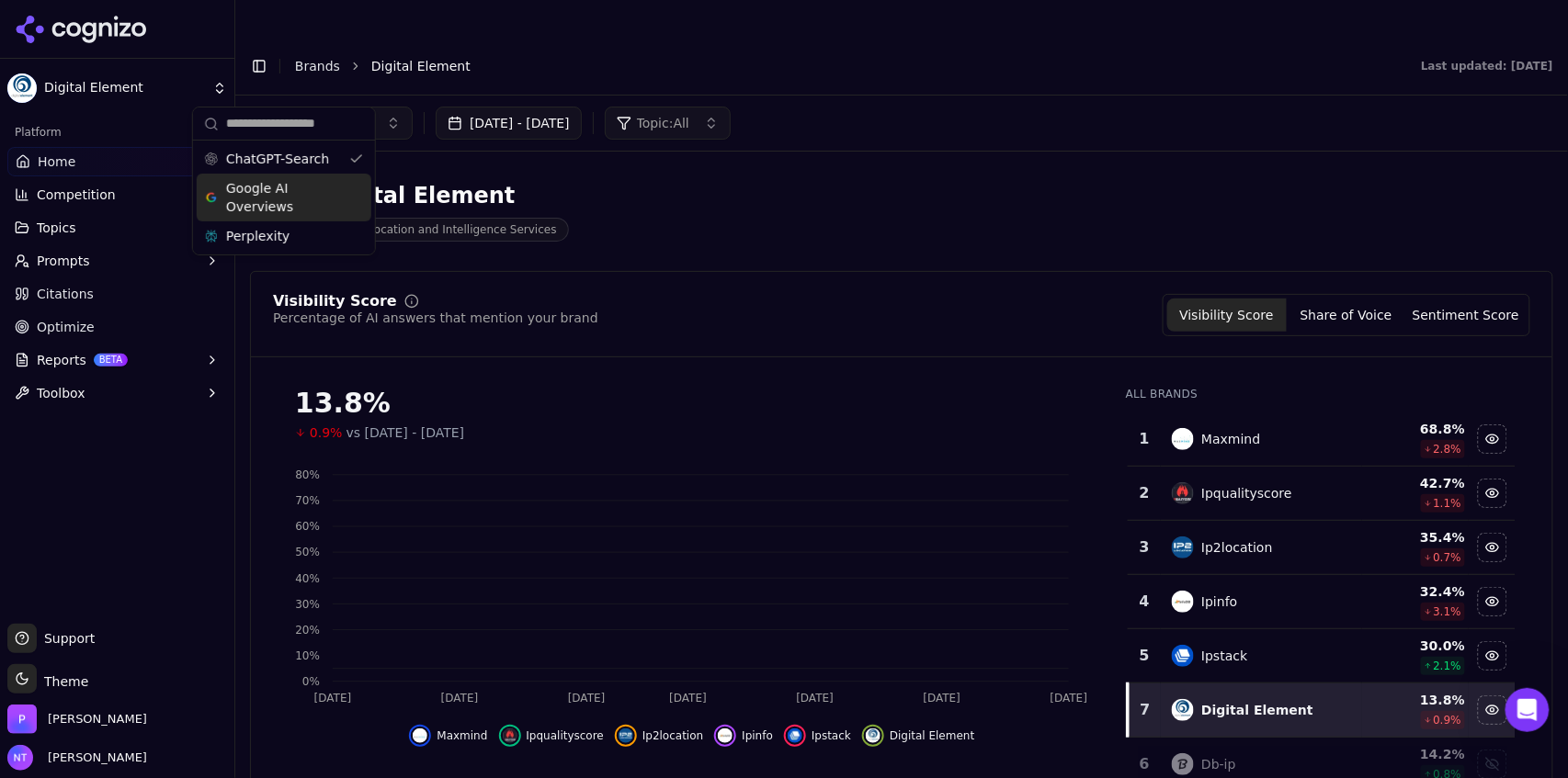
click at [951, 106] on div "[DATE] - [DATE] Topic: All" at bounding box center [902, 123] width 1303 height 33
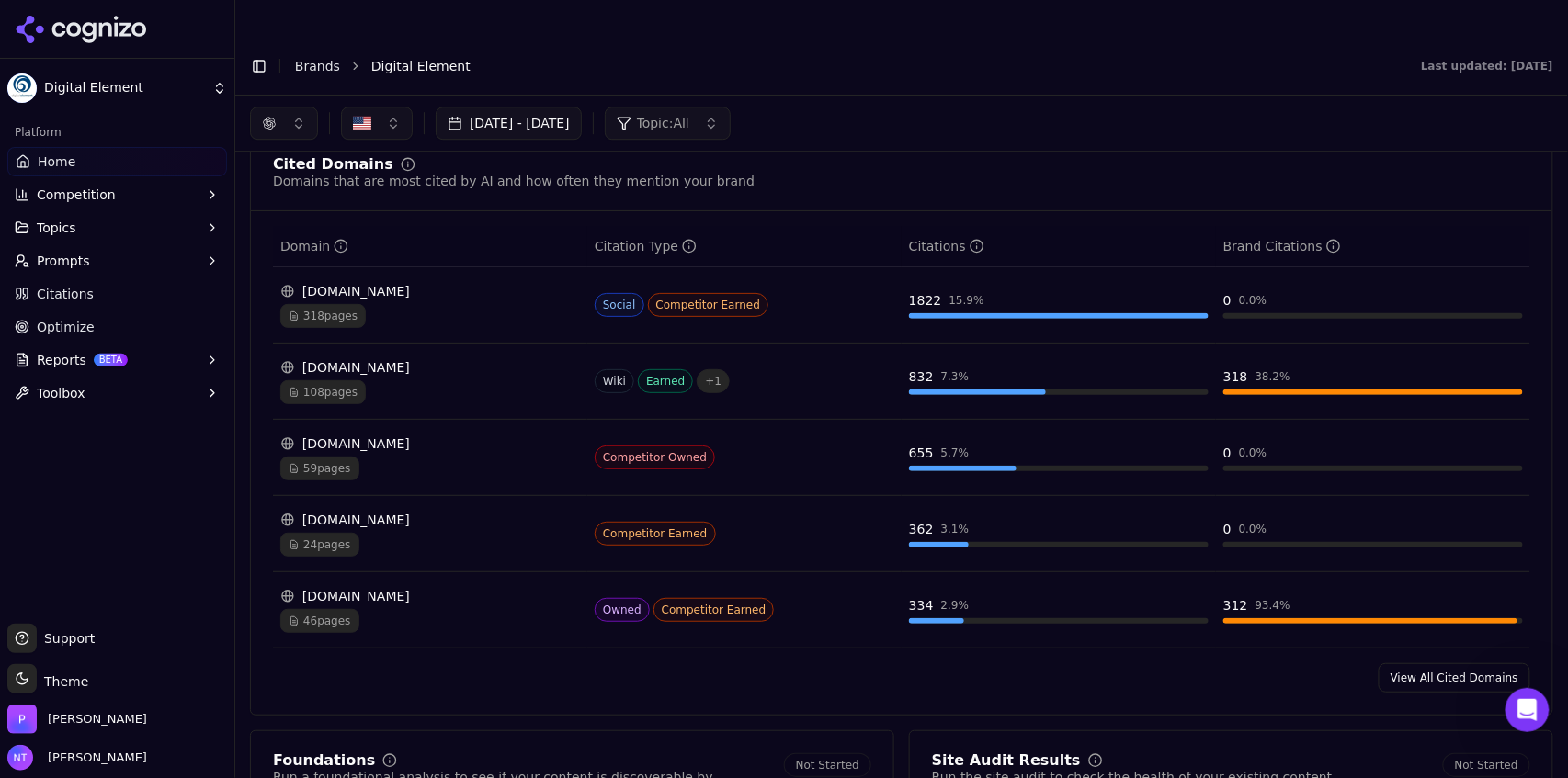
scroll to position [1804, 0]
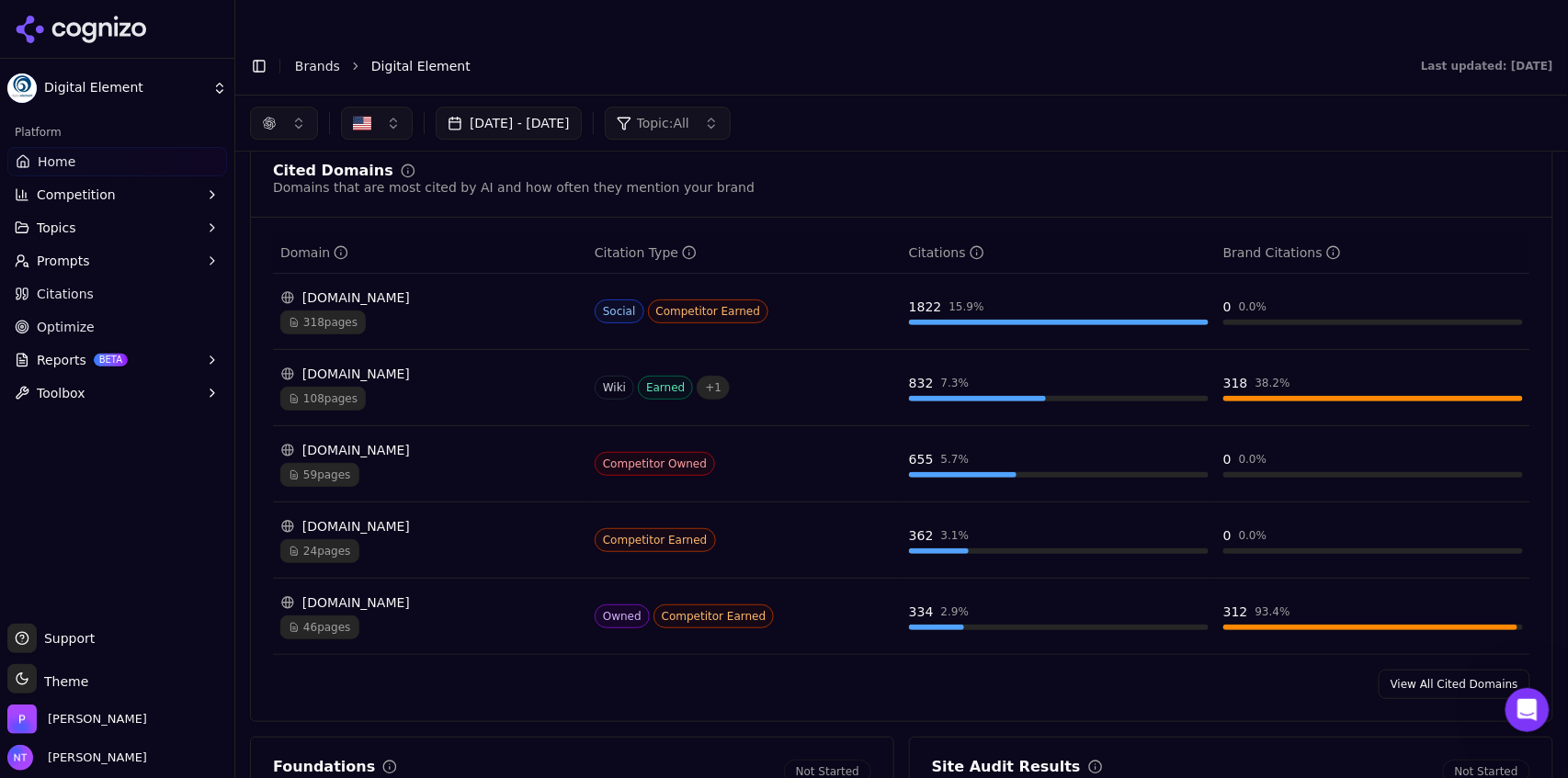
click at [1427, 670] on link "View All Cited Domains" at bounding box center [1454, 685] width 152 height 29
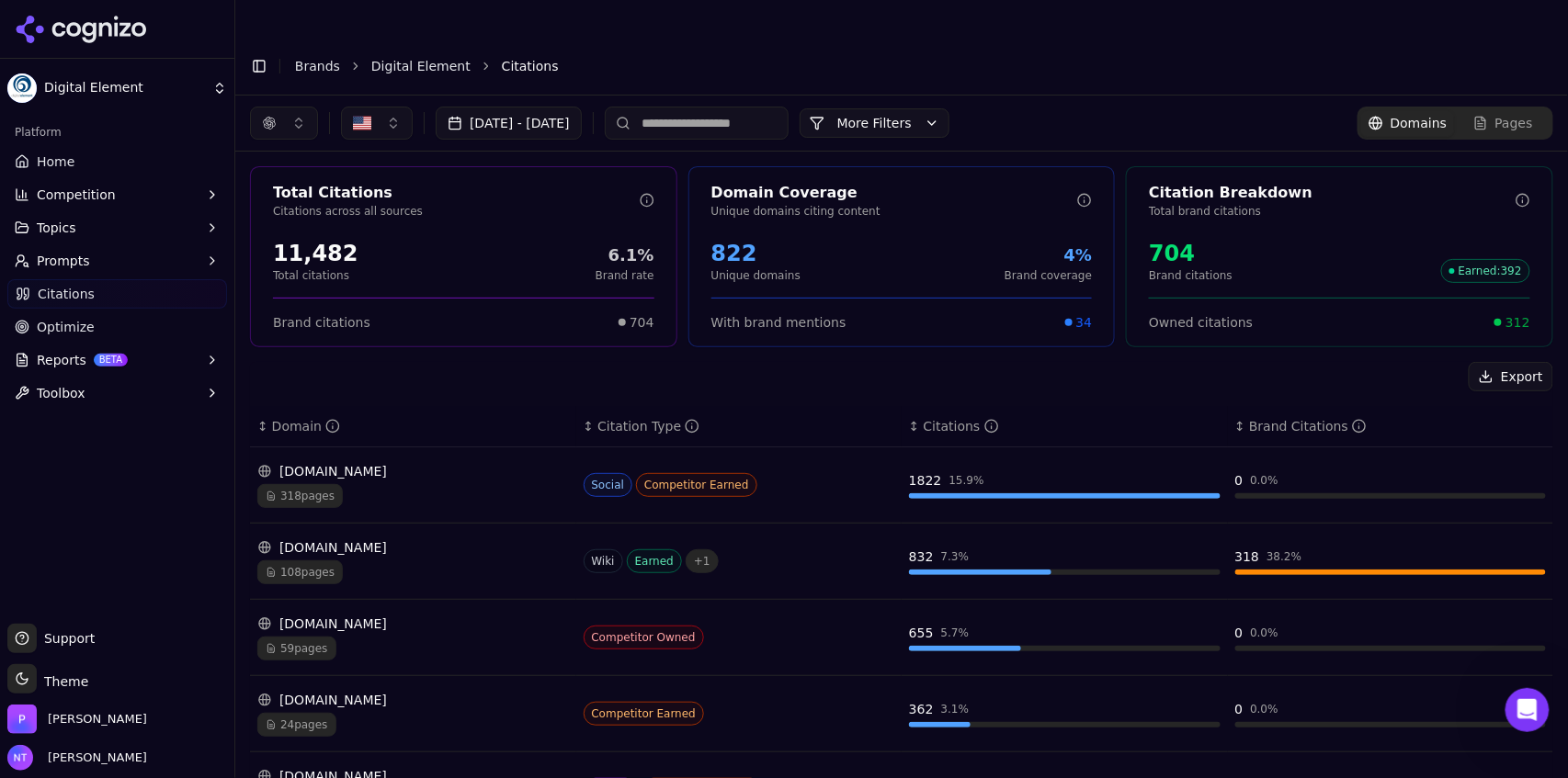
click at [950, 108] on button "More Filters" at bounding box center [875, 123] width 150 height 29
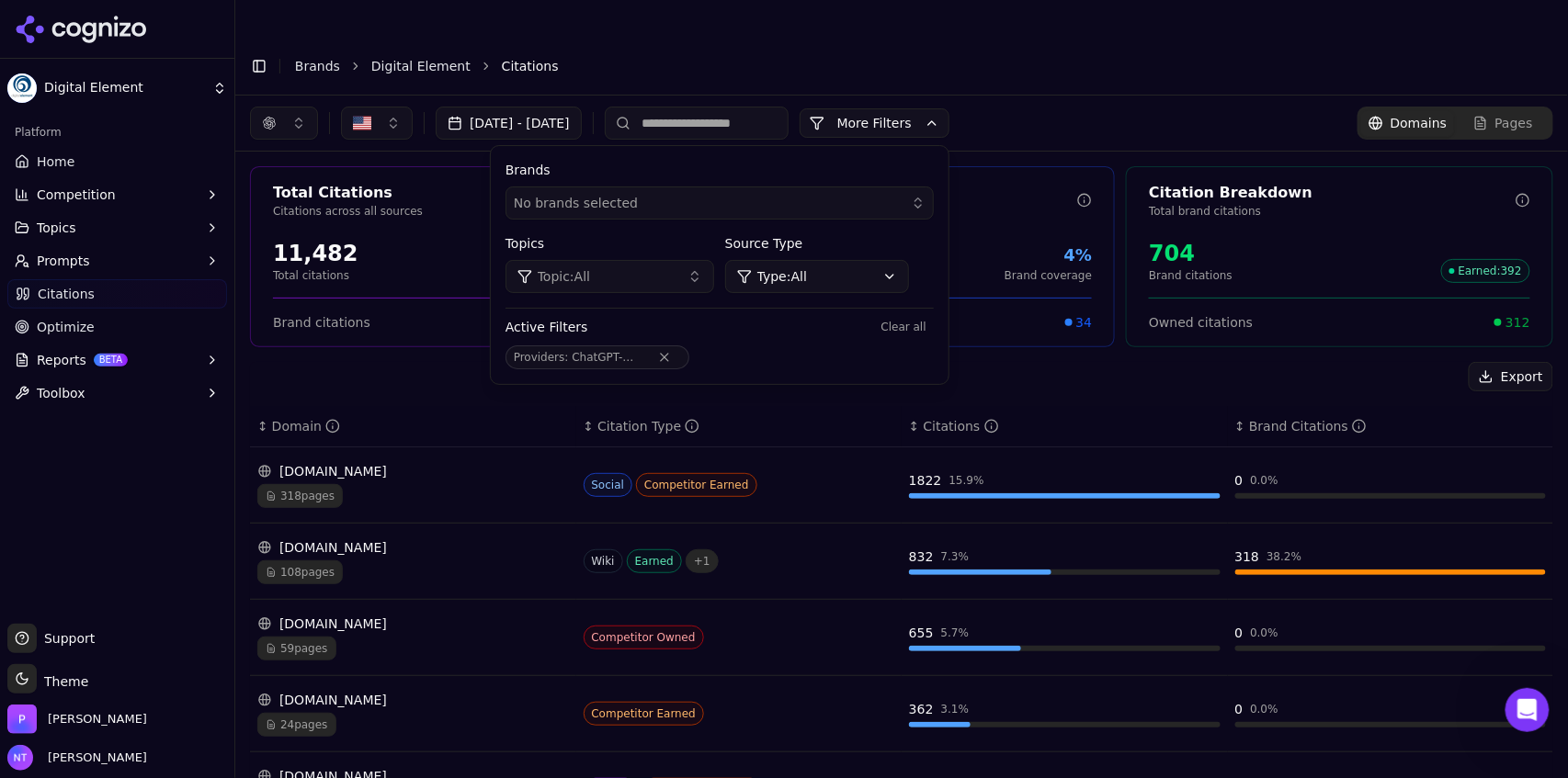
click at [920, 108] on button "More Filters" at bounding box center [875, 123] width 150 height 29
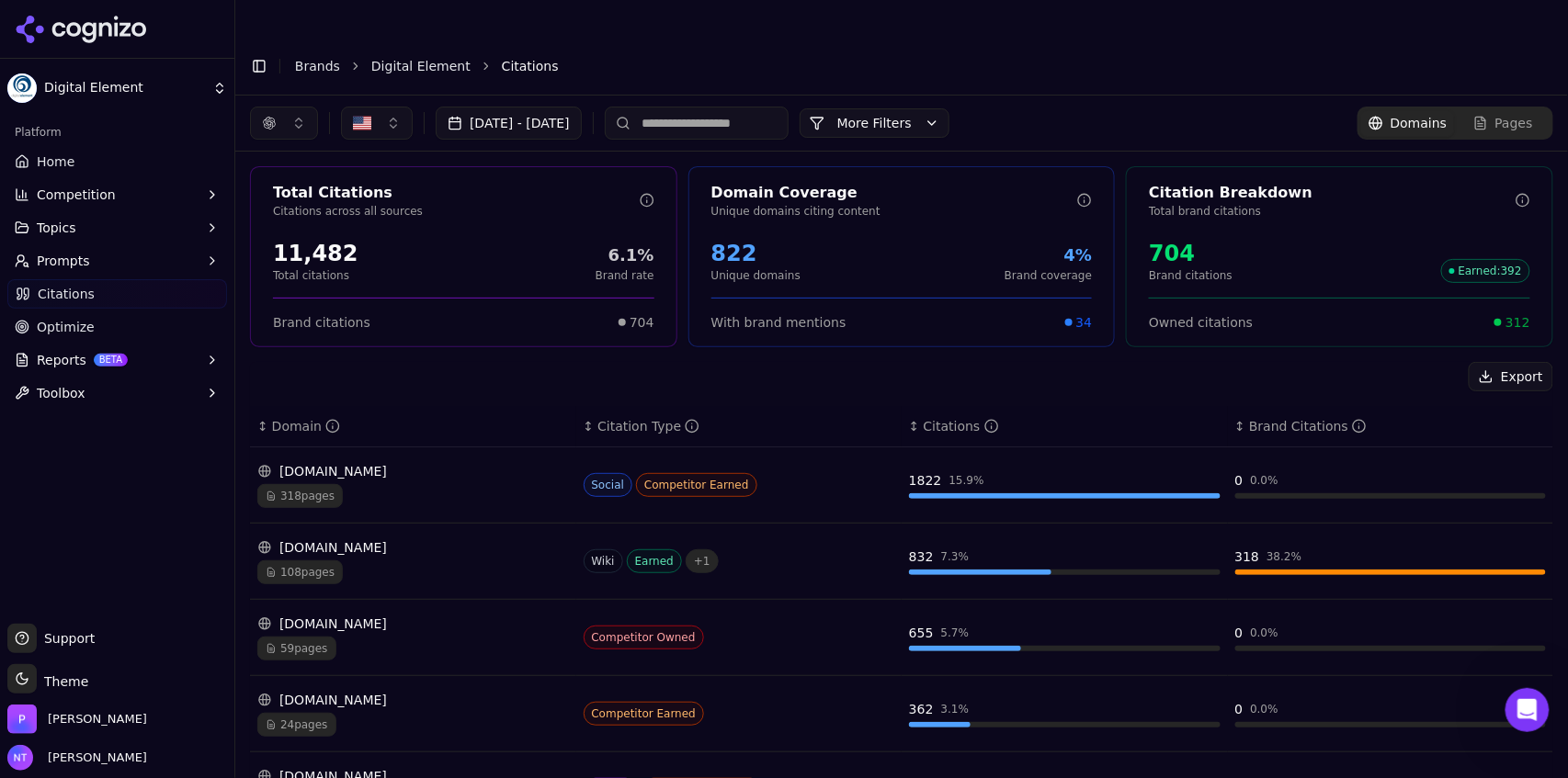
click at [562, 106] on button "[DATE] - [DATE]" at bounding box center [508, 123] width 146 height 33
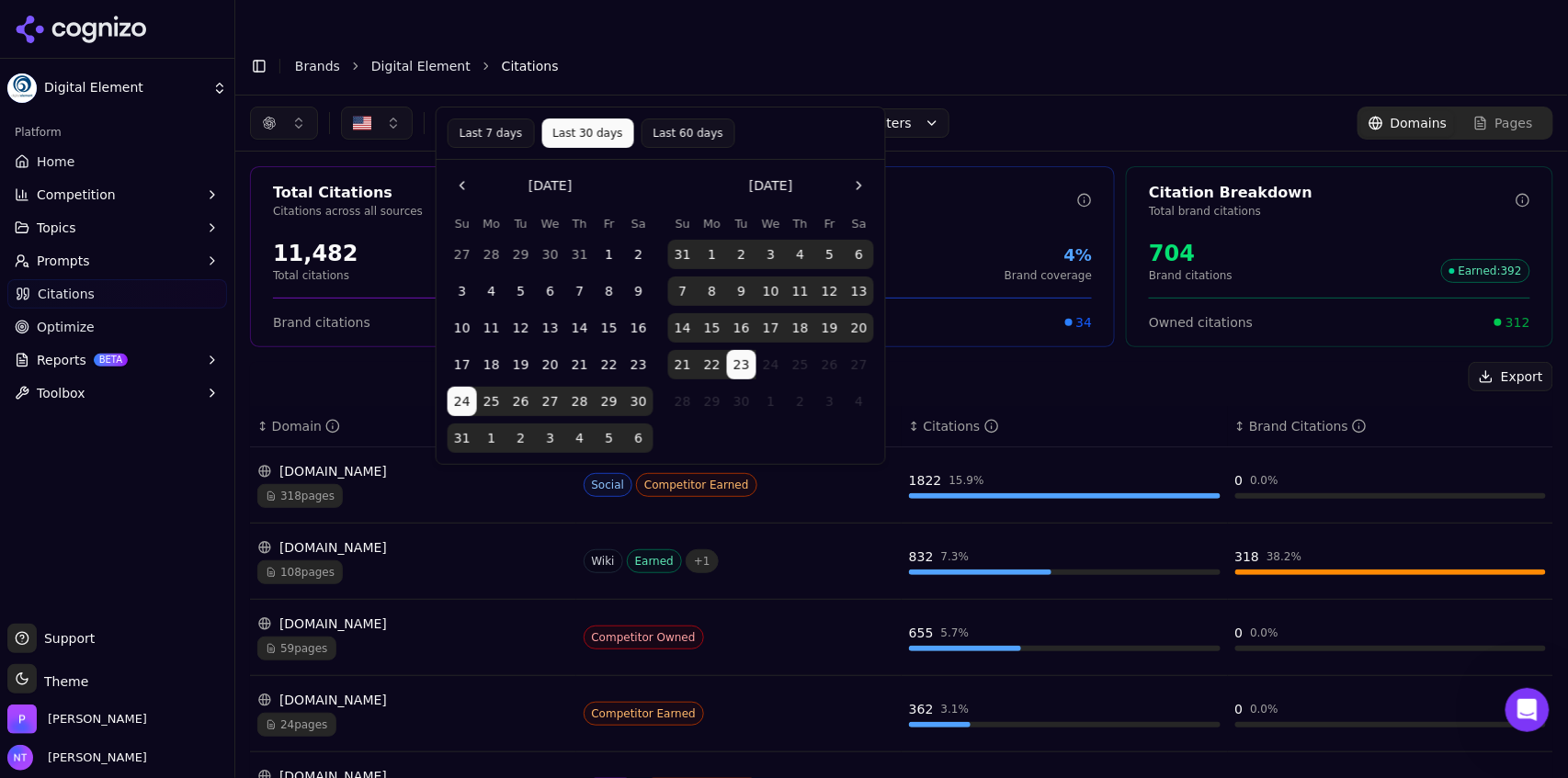
click at [502, 134] on button "Last 7 days" at bounding box center [492, 133] width 88 height 29
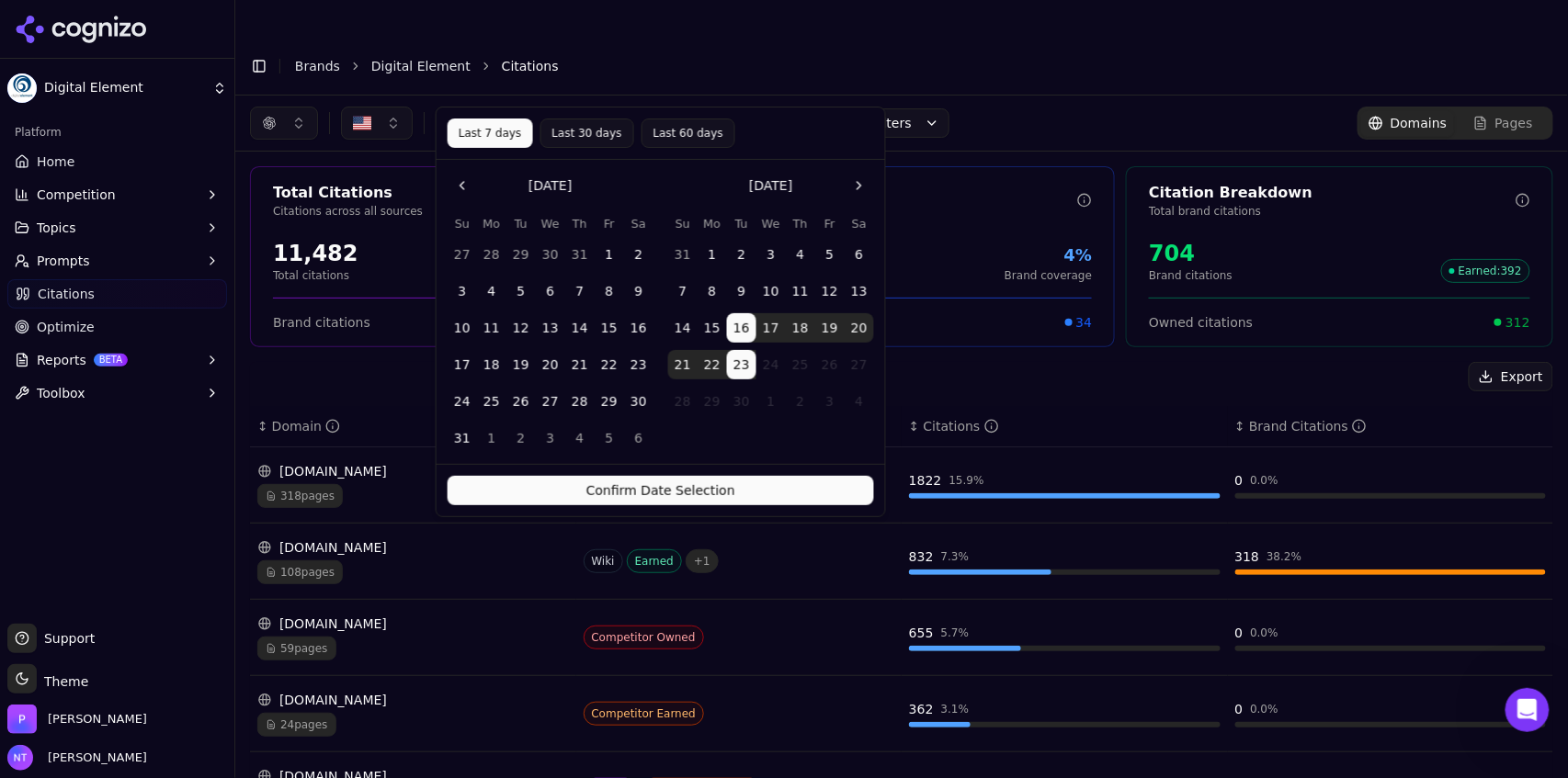
click at [673, 495] on button "Confirm Date Selection" at bounding box center [661, 491] width 427 height 29
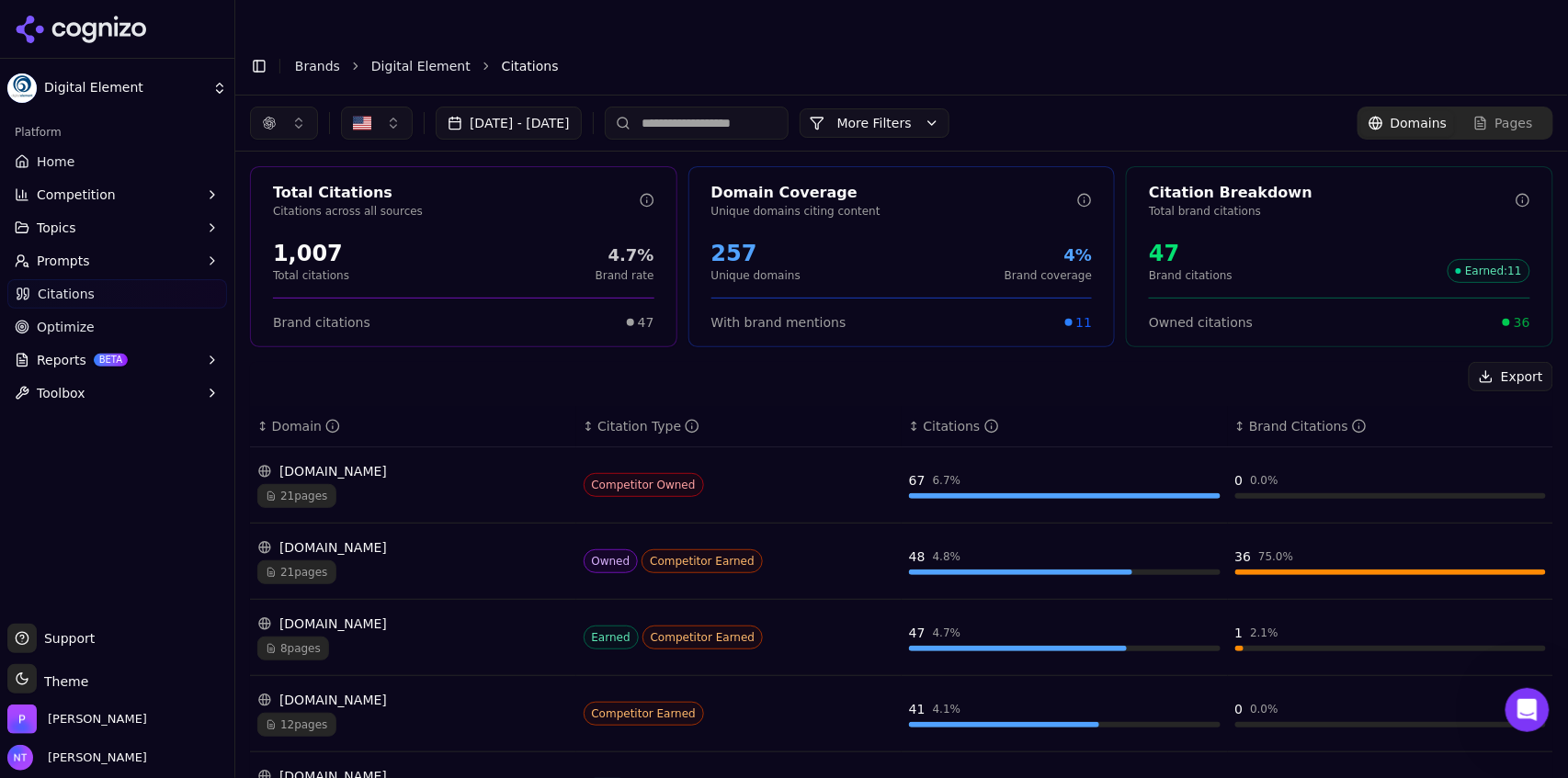
click at [748, 106] on input at bounding box center [696, 123] width 184 height 33
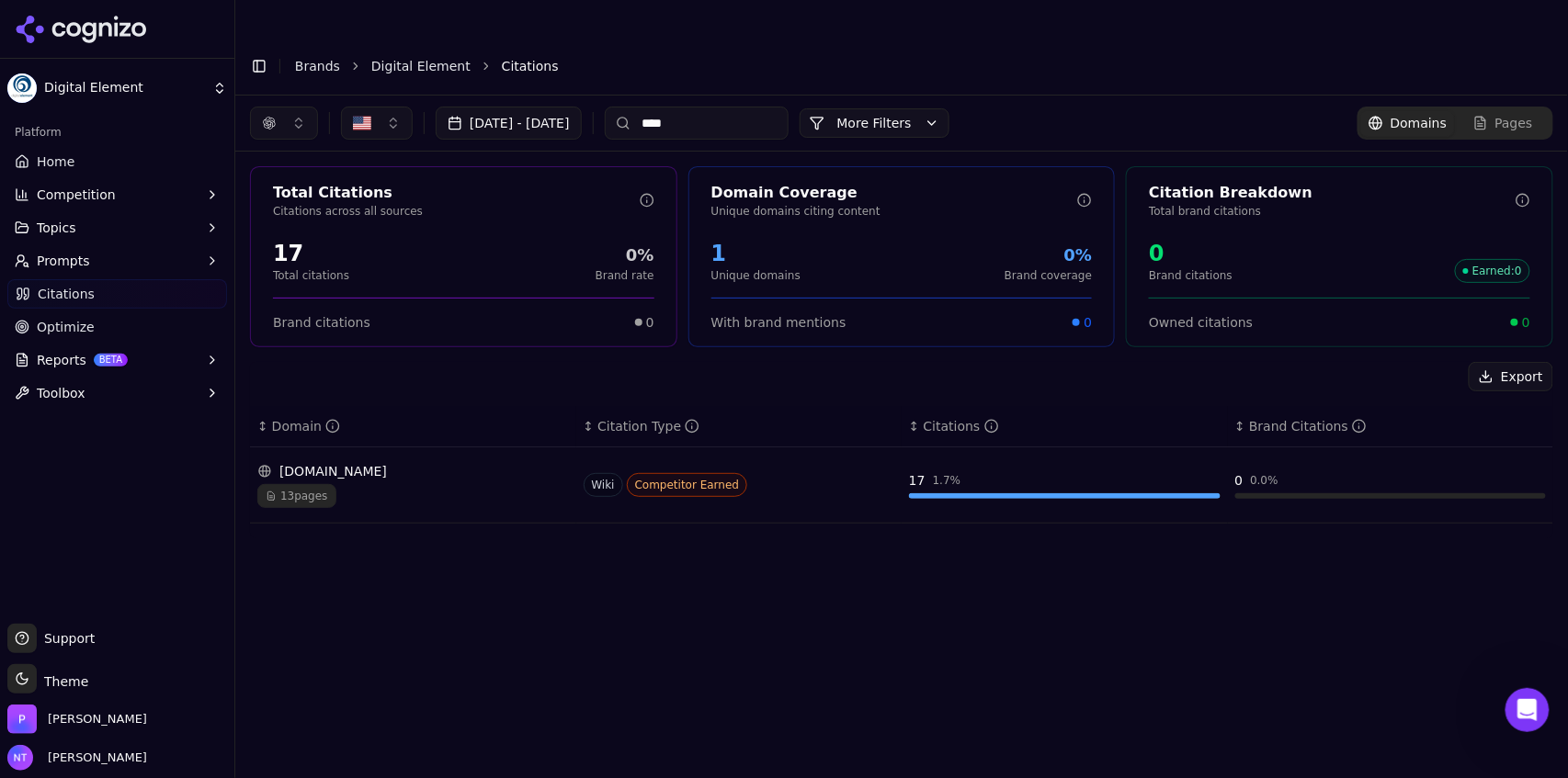
type input "****"
